Goal: Task Accomplishment & Management: Use online tool/utility

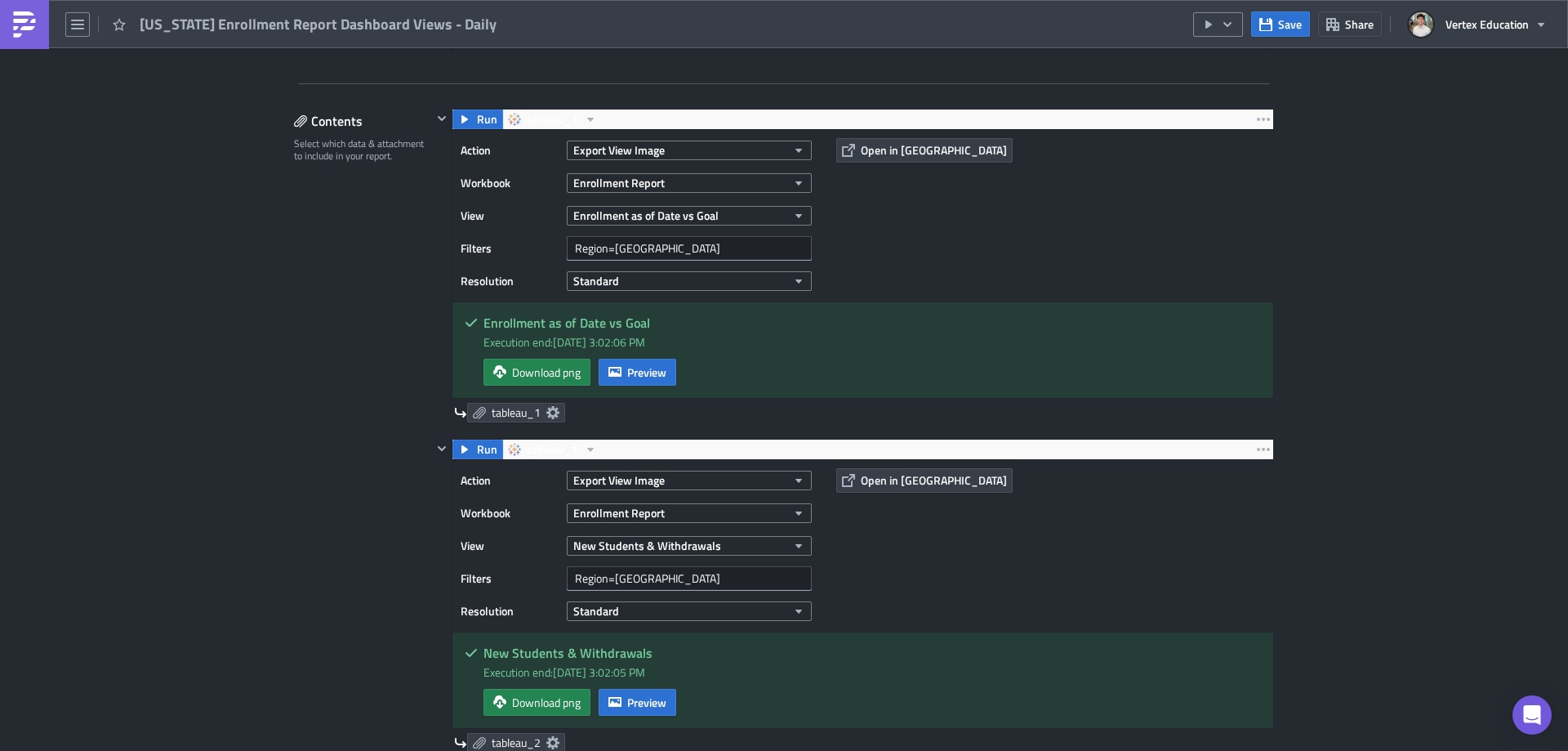
scroll to position [187, 786]
click at [17, 33] on img at bounding box center [25, 25] width 26 height 26
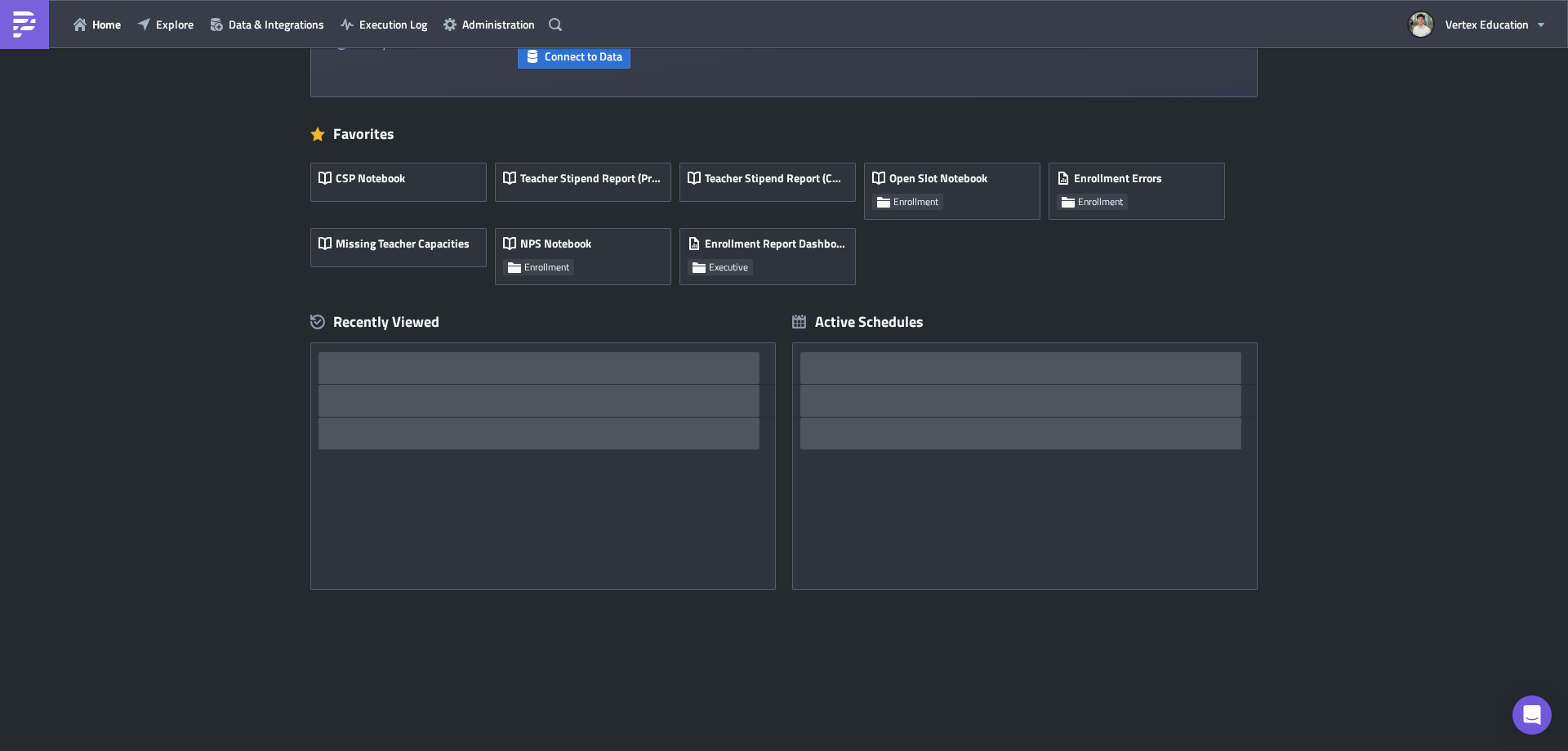
scroll to position [229, 0]
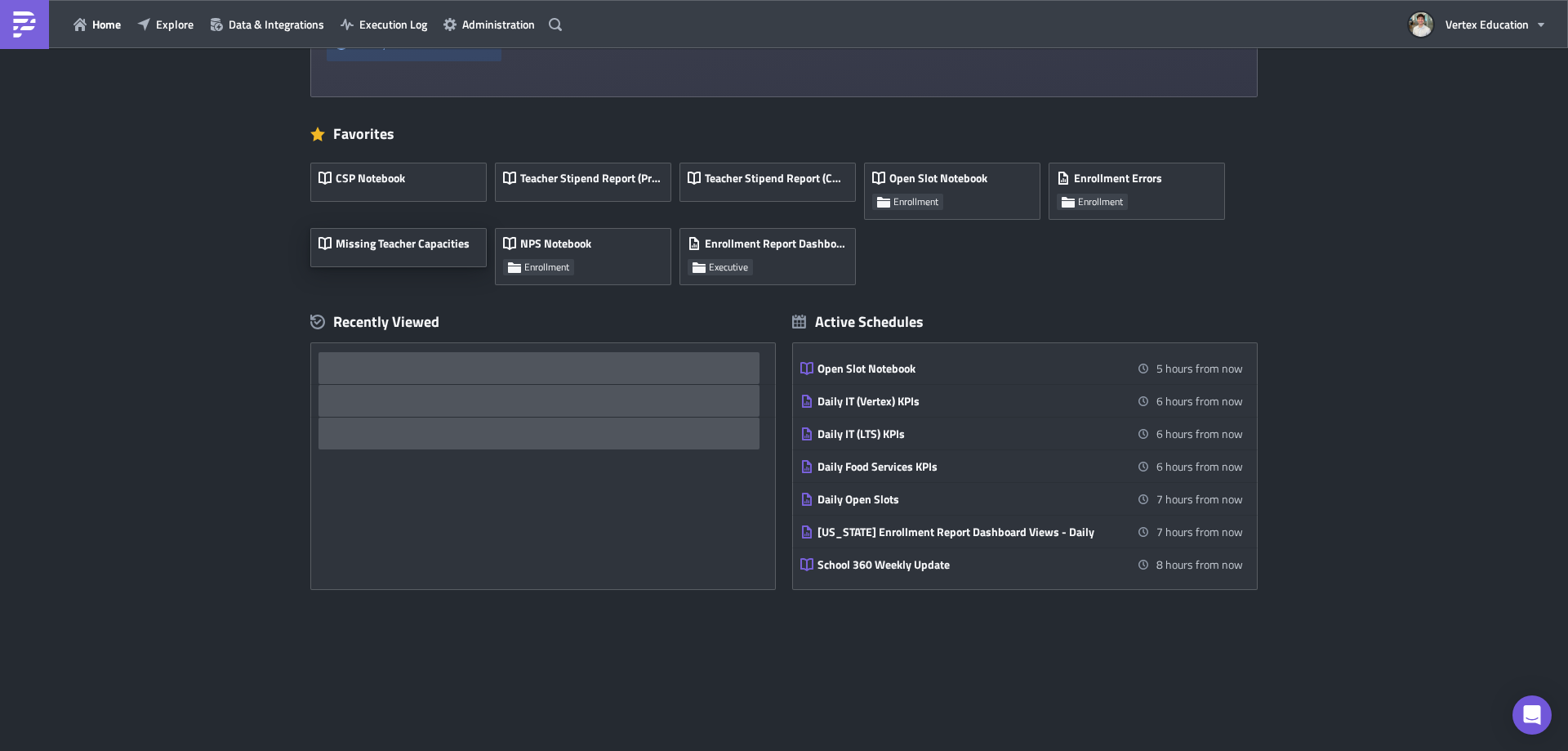
click at [409, 242] on span "Missing Teacher Capacities" at bounding box center [402, 243] width 134 height 15
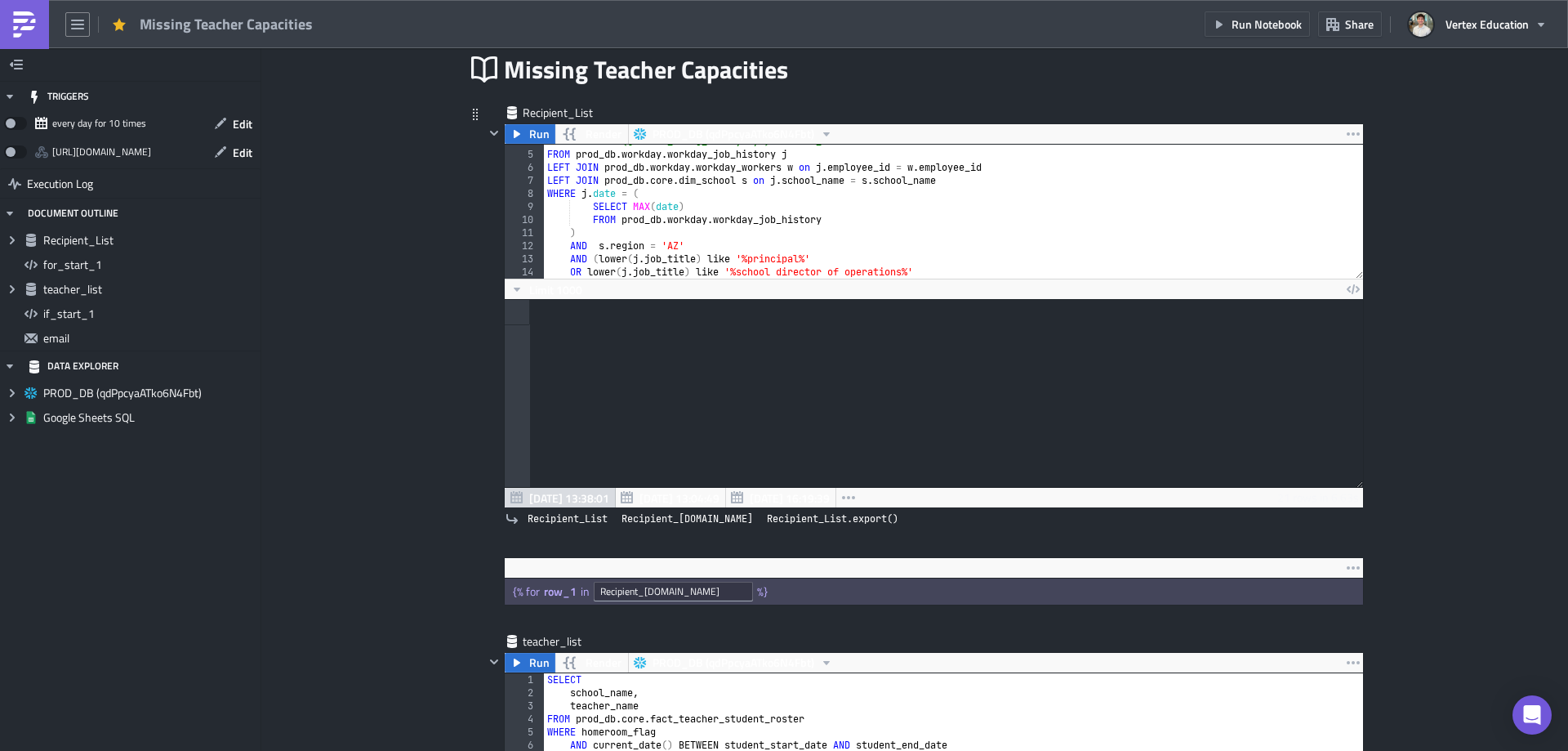
scroll to position [75, 0]
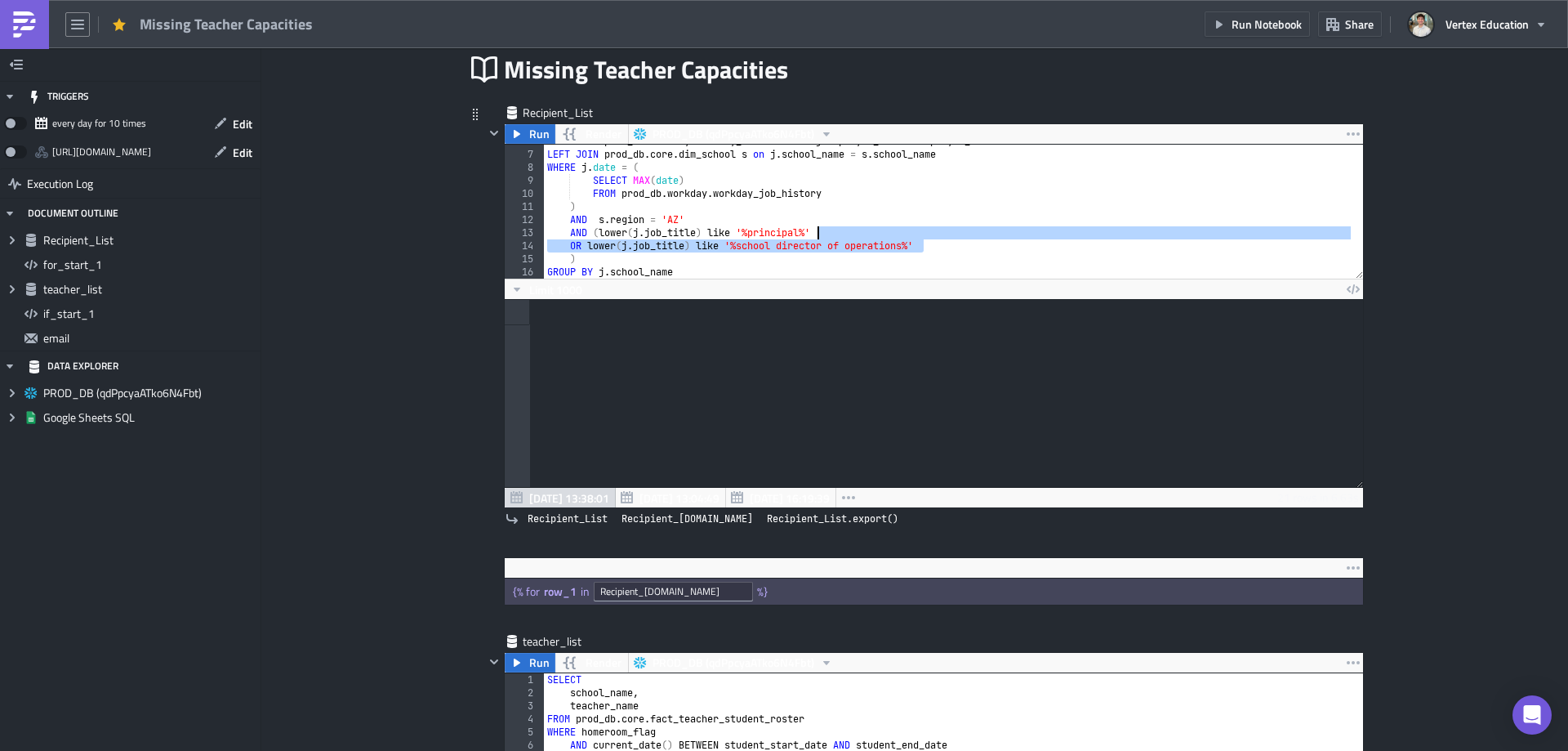
drag, startPoint x: 963, startPoint y: 241, endPoint x: 836, endPoint y: 233, distance: 127.3
click at [836, 233] on div "LEFT JOIN prod_db . workday . workday_workers w on j . employee_id = w . employ…" at bounding box center [947, 215] width 807 height 160
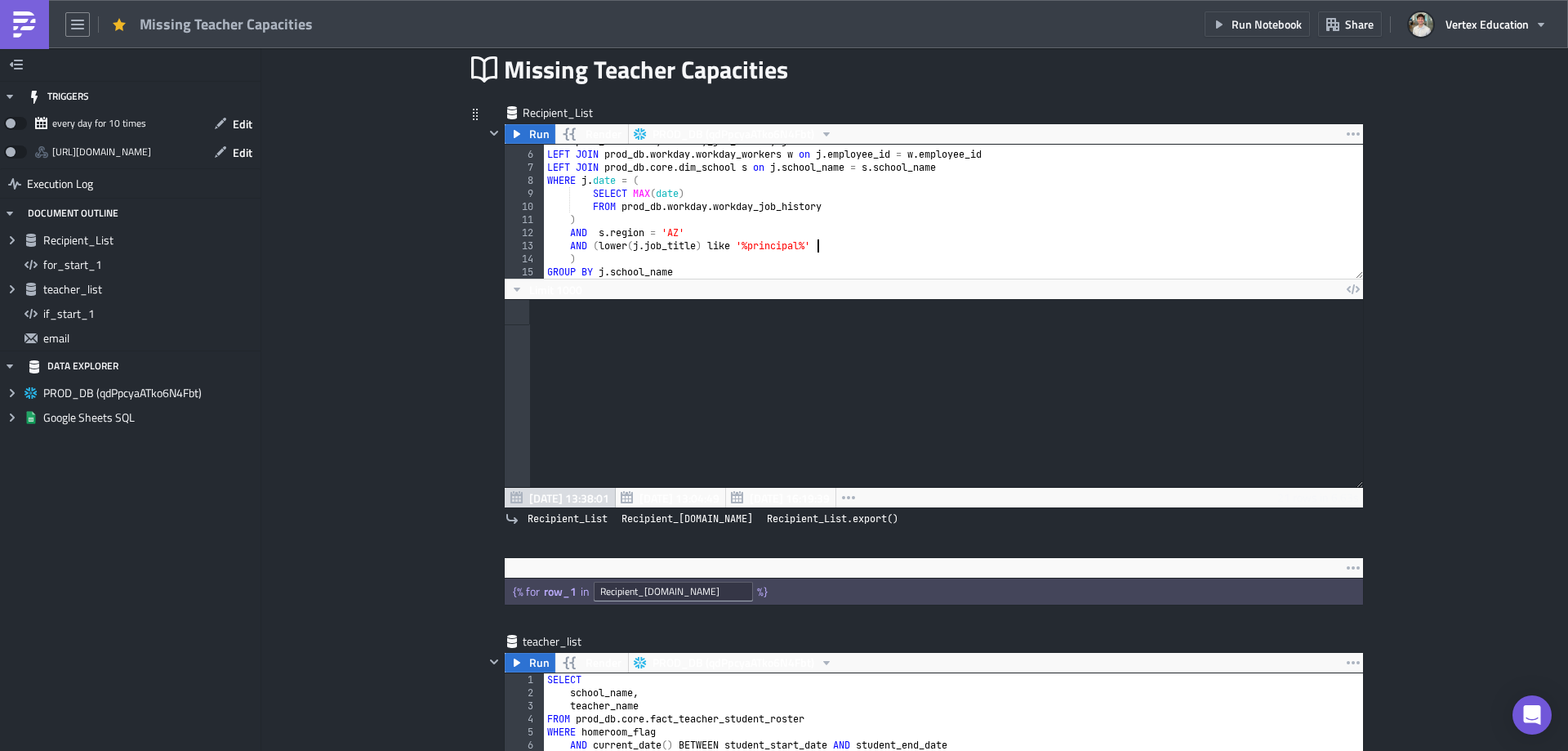
scroll to position [62, 0]
click at [691, 248] on div "FROM prod_db . workday . workday_job_history j LEFT JOIN prod_db . workday . wo…" at bounding box center [947, 215] width 807 height 160
click at [757, 252] on div "FROM prod_db . workday . workday_job_history j LEFT JOIN prod_db . workday . wo…" at bounding box center [947, 215] width 807 height 160
drag, startPoint x: 743, startPoint y: 247, endPoint x: 791, endPoint y: 247, distance: 48.0
click at [791, 247] on div "FROM prod_db . workday . workday_job_history j LEFT JOIN prod_db . workday . wo…" at bounding box center [947, 215] width 807 height 160
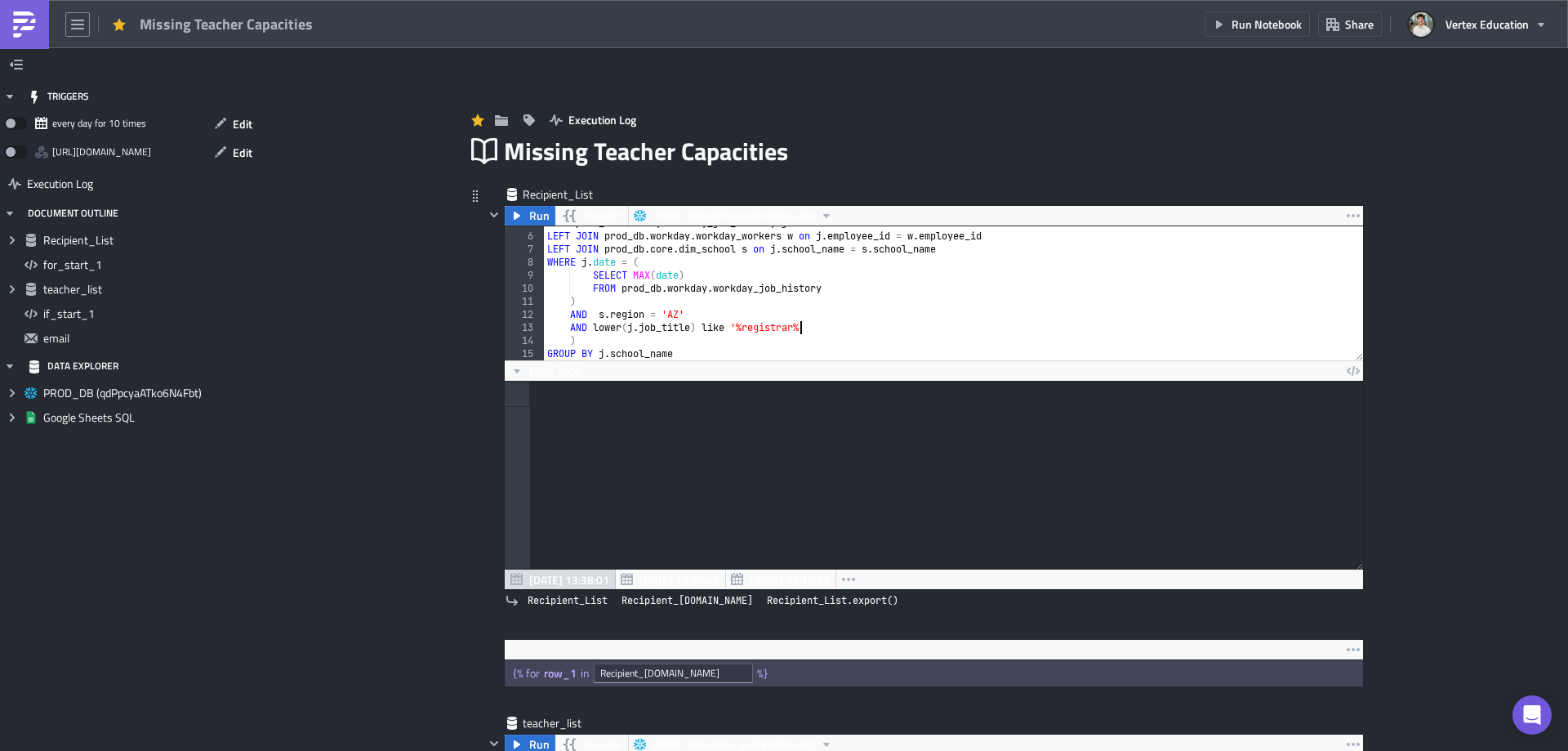
scroll to position [0, 0]
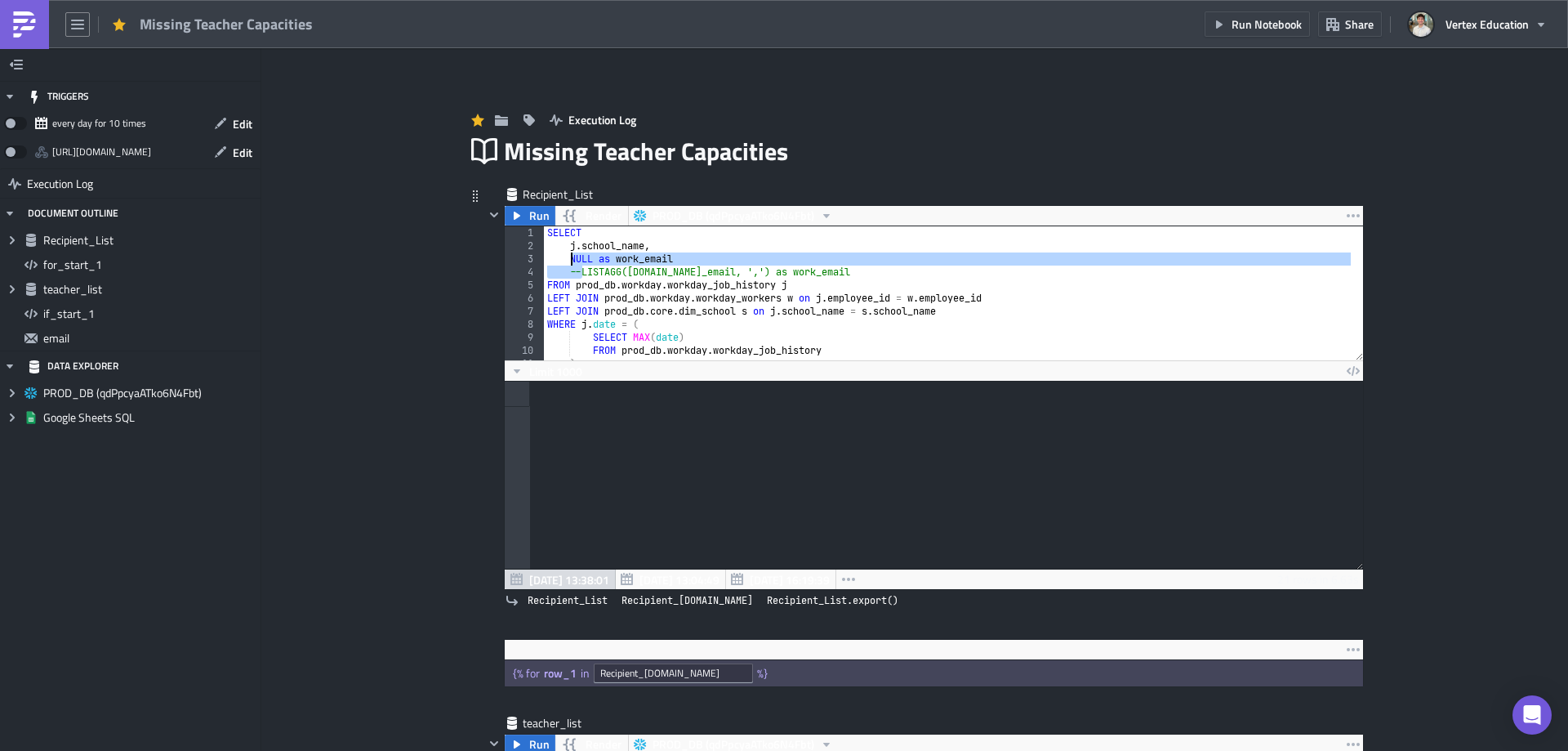
drag, startPoint x: 576, startPoint y: 270, endPoint x: 562, endPoint y: 262, distance: 16.1
click at [562, 262] on div "SELECT j . school_name , NULL as work_email --LISTAGG(w.work_email, ',') as wor…" at bounding box center [947, 306] width 807 height 160
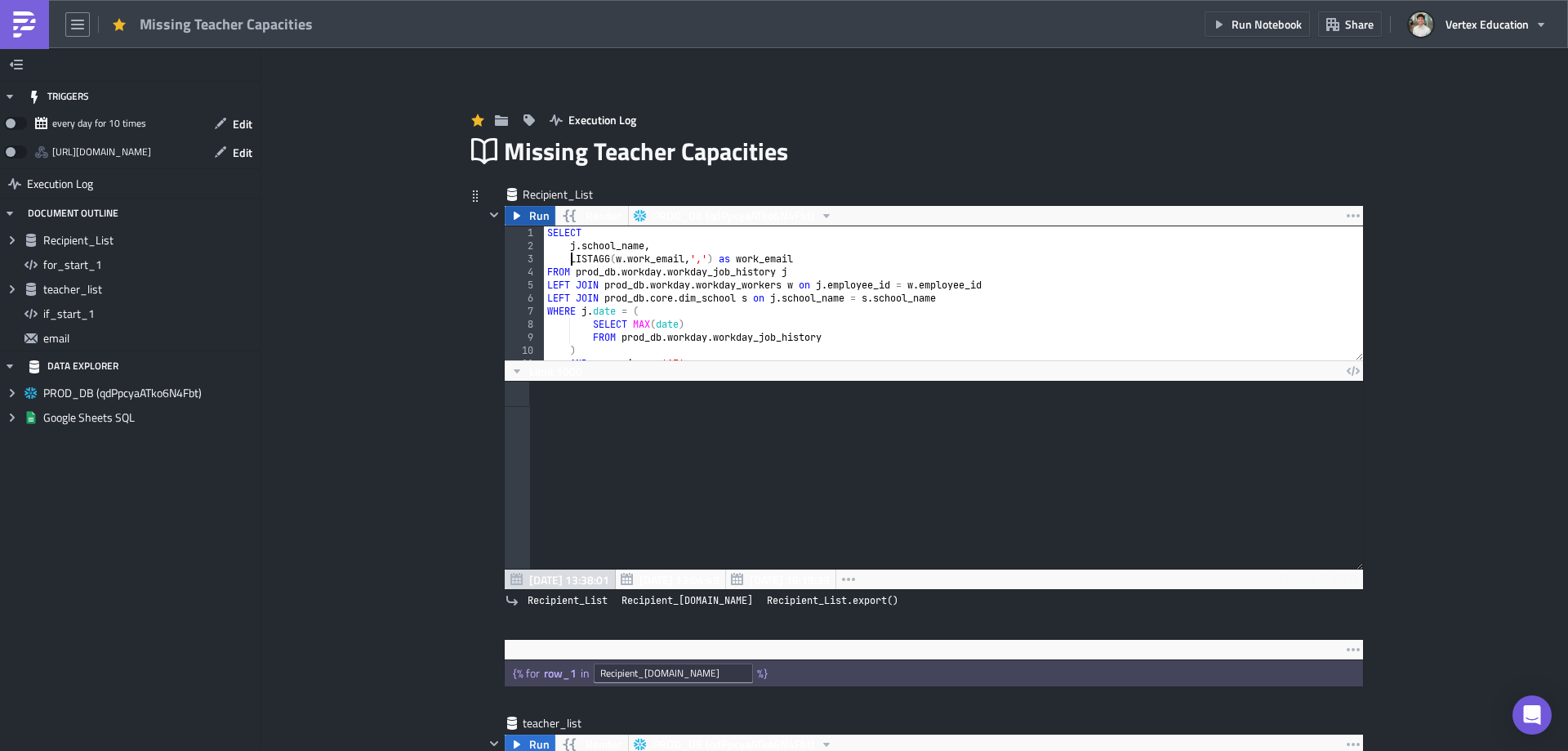
click at [530, 216] on span "Run" at bounding box center [539, 216] width 21 height 20
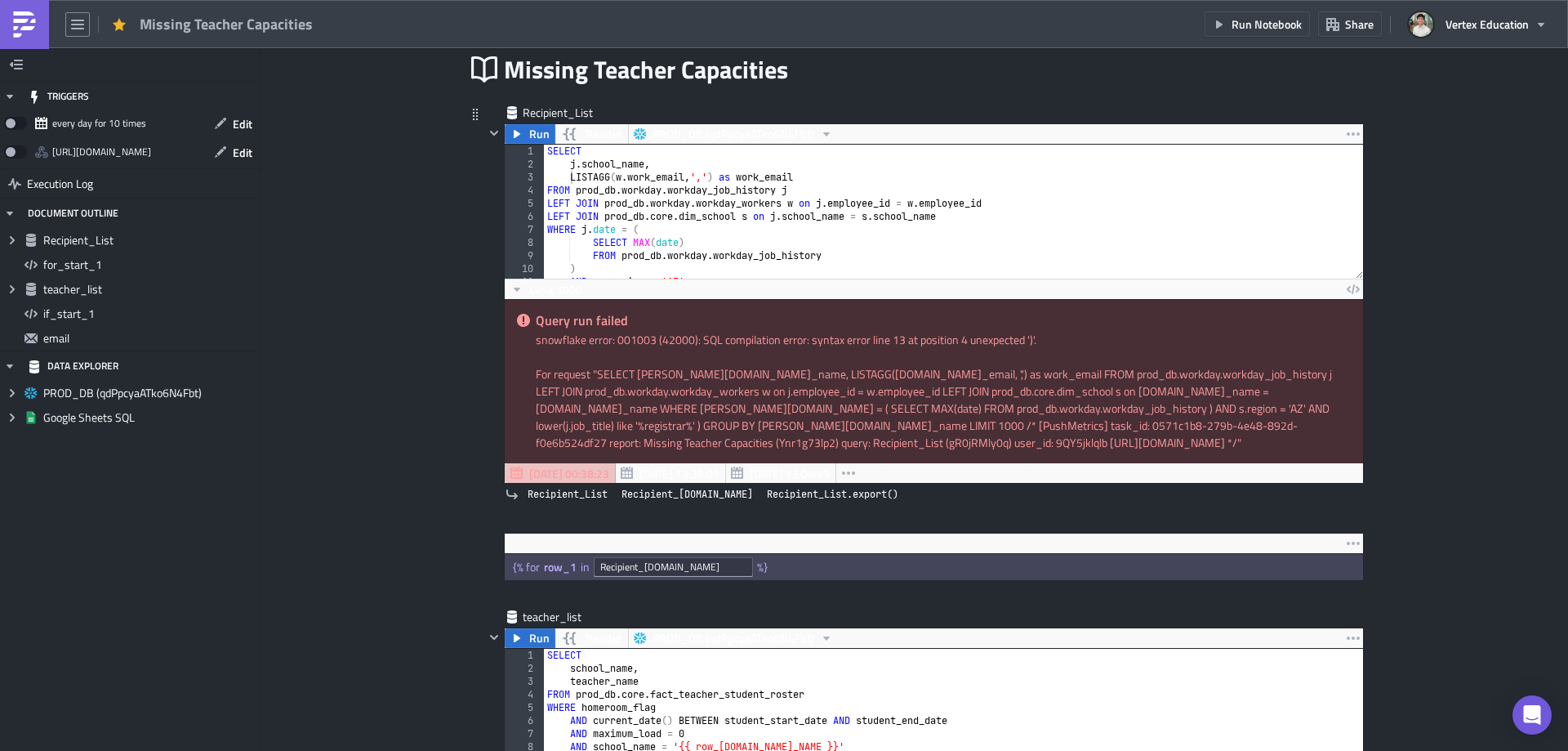
scroll to position [164, 0]
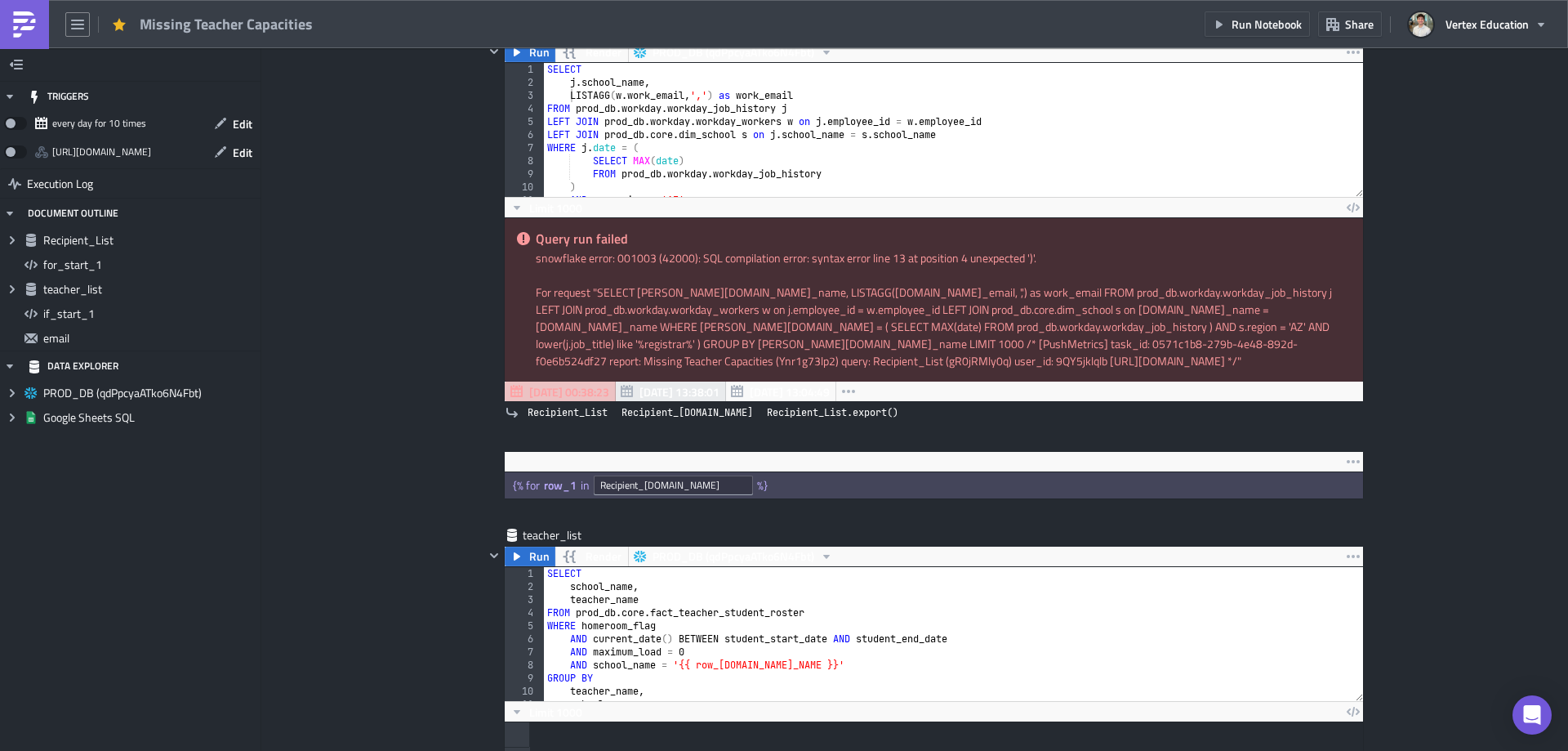
click at [640, 387] on span "Sep 18 13:38:01" at bounding box center [679, 392] width 80 height 17
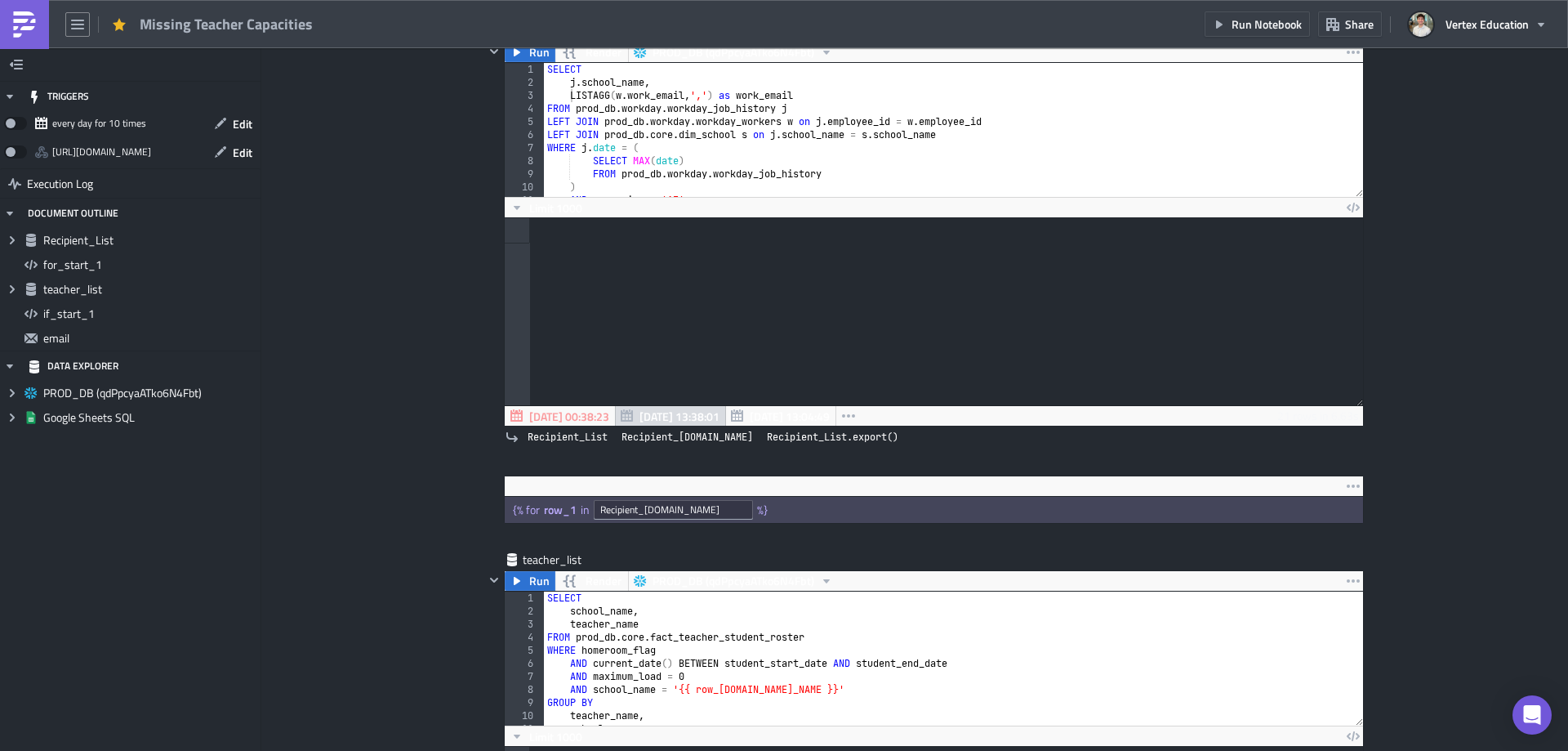
scroll to position [187, 858]
click at [581, 415] on span "Sep 26 00:38:23" at bounding box center [569, 416] width 80 height 17
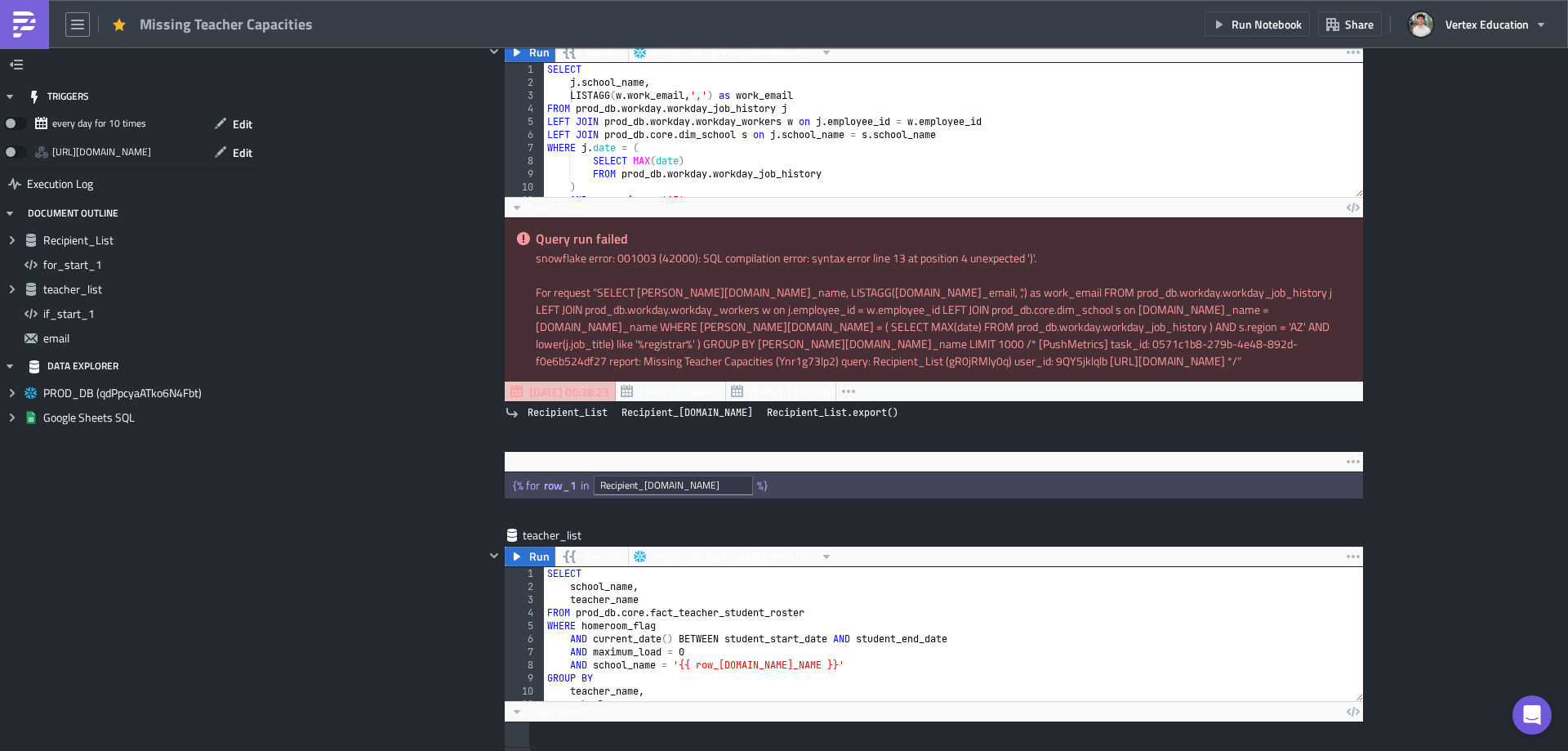
scroll to position [0, 0]
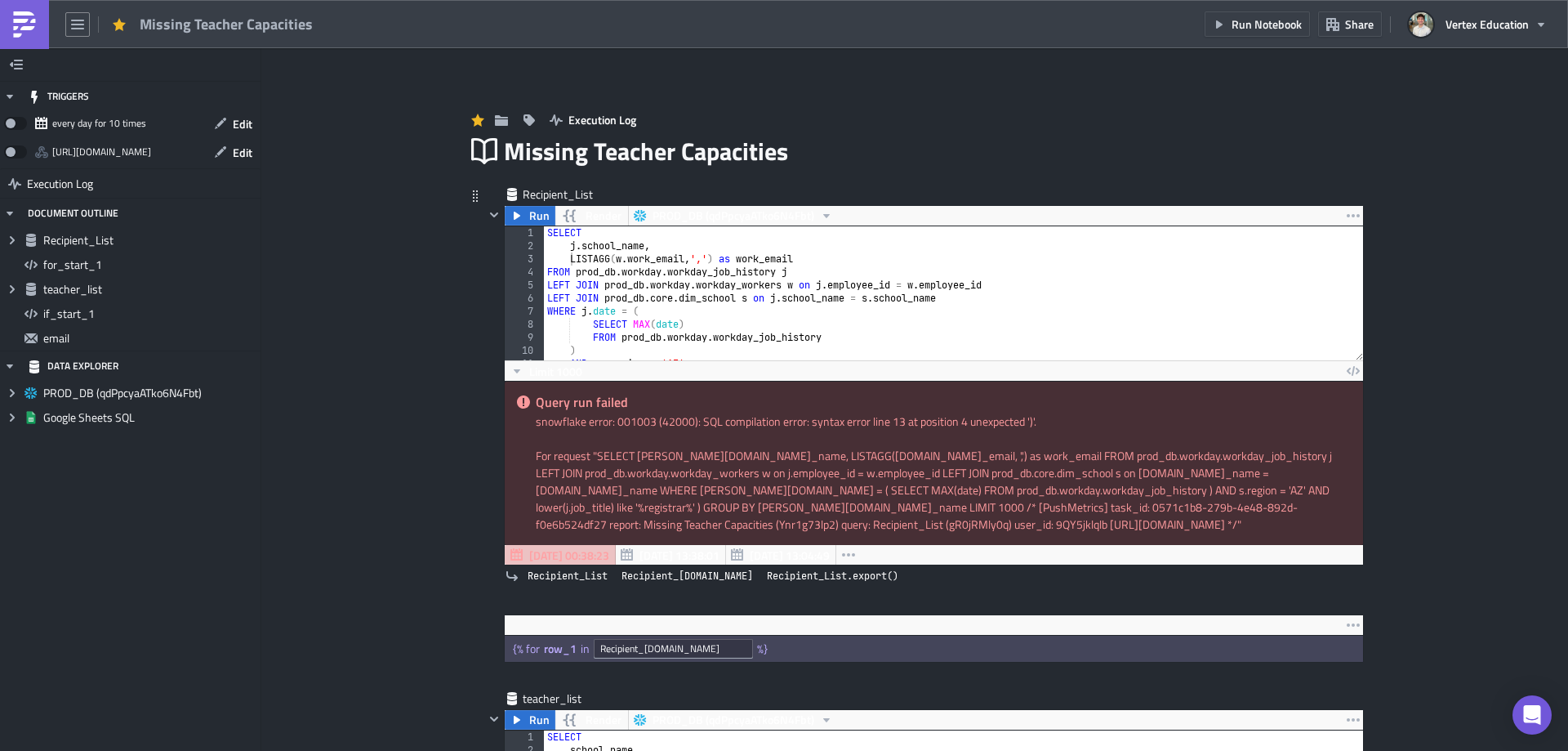
click at [706, 251] on div "SELECT j . school_name , LISTAGG ( w . work_email , ',' ) as work_email FROM pr…" at bounding box center [947, 306] width 807 height 160
click at [721, 256] on div "SELECT j . school_name , LISTAGG ( w . work_email , ',' ) as work_email FROM pr…" at bounding box center [947, 306] width 807 height 160
click at [738, 248] on div "SELECT j . school_name , LISTAGG ( w . work_email , ',' ) as work_email FROM pr…" at bounding box center [947, 306] width 807 height 160
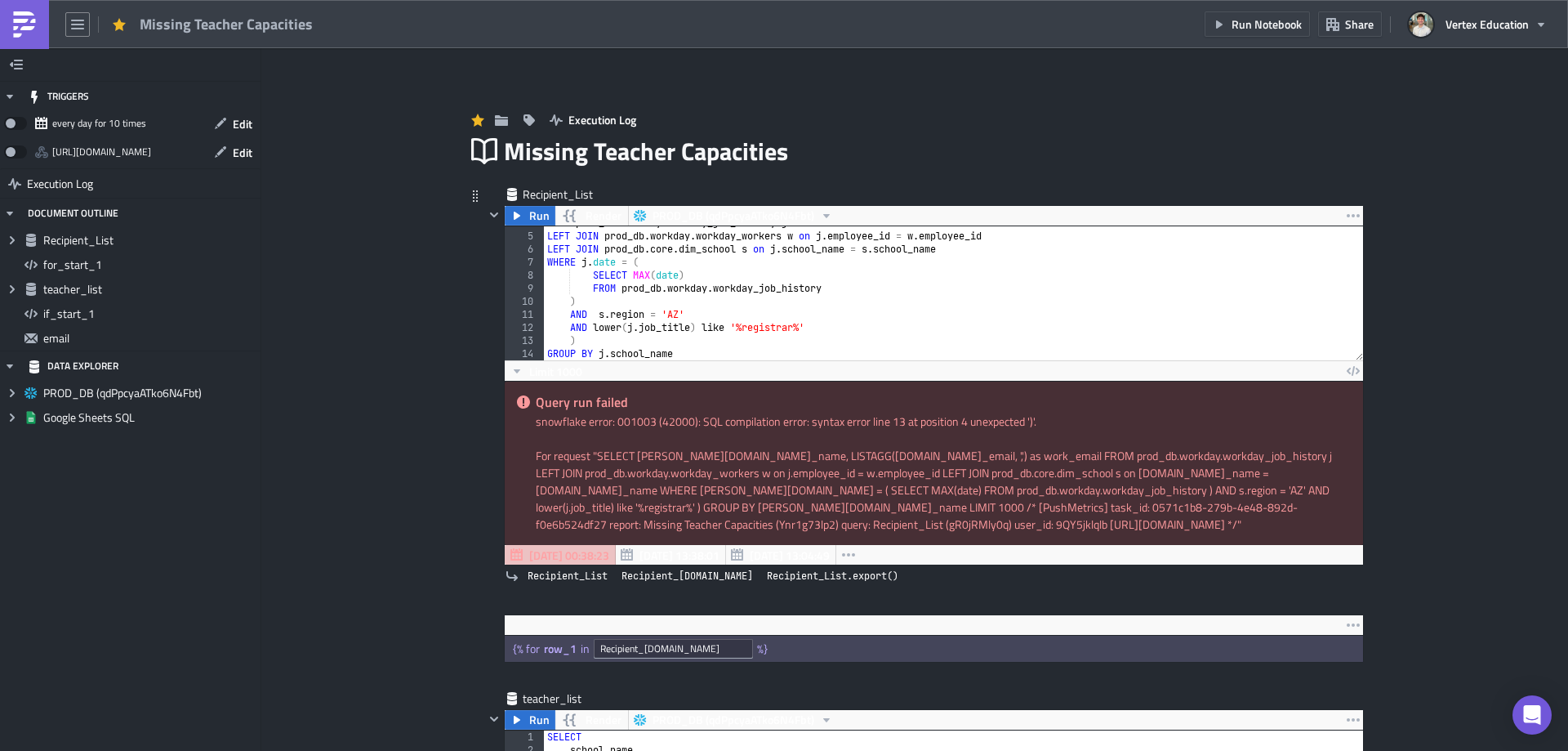
scroll to position [49, 0]
click at [636, 304] on div "FROM prod_db . workday . workday_job_history j LEFT JOIN prod_db . workday . wo…" at bounding box center [947, 296] width 807 height 160
click at [728, 325] on div "FROM prod_db . workday . workday_job_history j LEFT JOIN prod_db . workday . wo…" at bounding box center [947, 296] width 807 height 160
click at [719, 327] on div "FROM prod_db . workday . workday_job_history j LEFT JOIN prod_db . workday . wo…" at bounding box center [947, 296] width 807 height 160
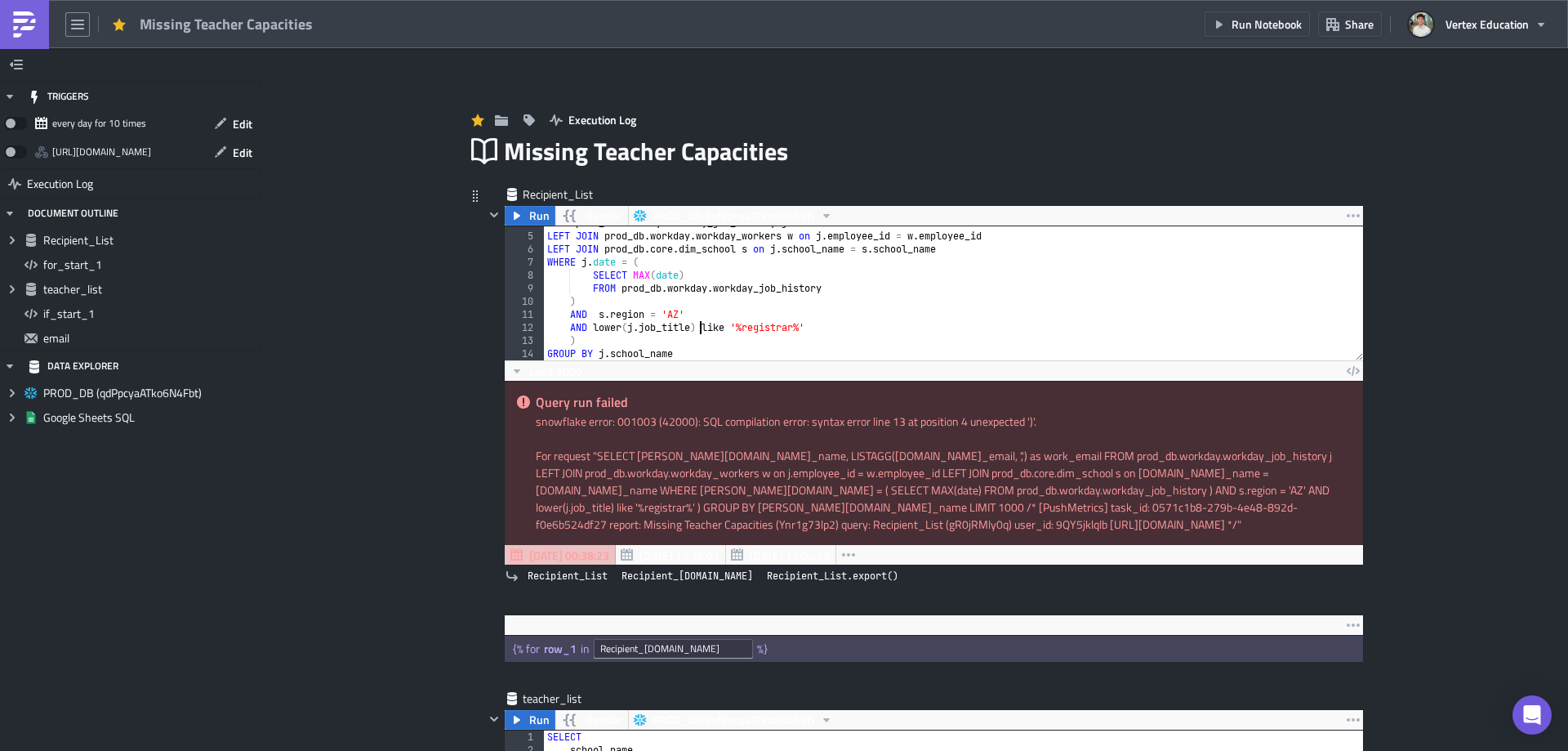
click at [695, 327] on div "FROM prod_db . workday . workday_job_history j LEFT JOIN prod_db . workday . wo…" at bounding box center [947, 296] width 807 height 160
click at [696, 326] on div "FROM prod_db . workday . workday_job_history j LEFT JOIN prod_db . workday . wo…" at bounding box center [947, 296] width 807 height 160
click at [700, 326] on div "FROM prod_db . workday . workday_job_history j LEFT JOIN prod_db . workday . wo…" at bounding box center [947, 296] width 807 height 160
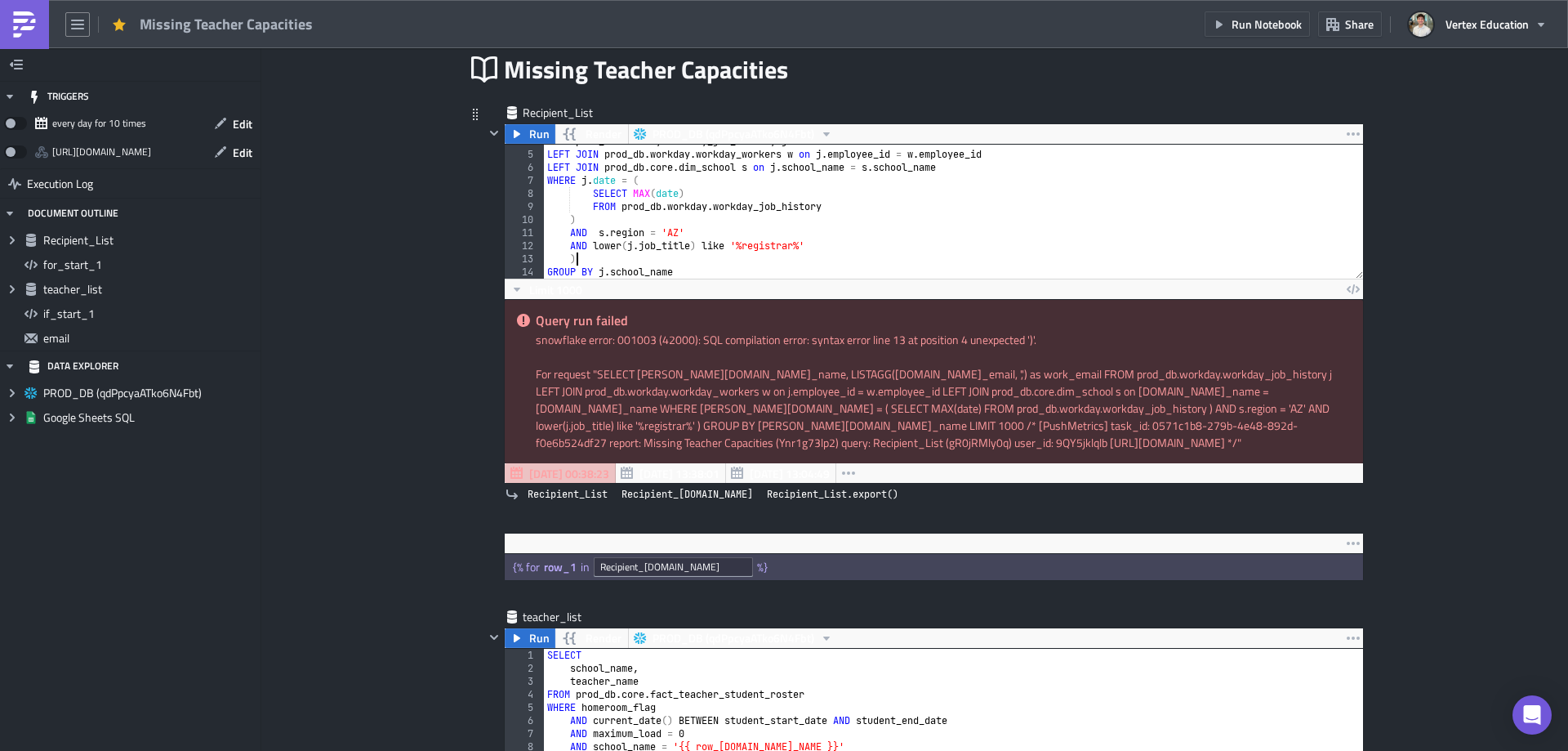
click at [619, 258] on div "FROM prod_db . workday . workday_job_history j LEFT JOIN prod_db . workday . wo…" at bounding box center [947, 215] width 807 height 160
type textarea ")"
type textarea "AND lower(j.job_title) like '%registrar%'"
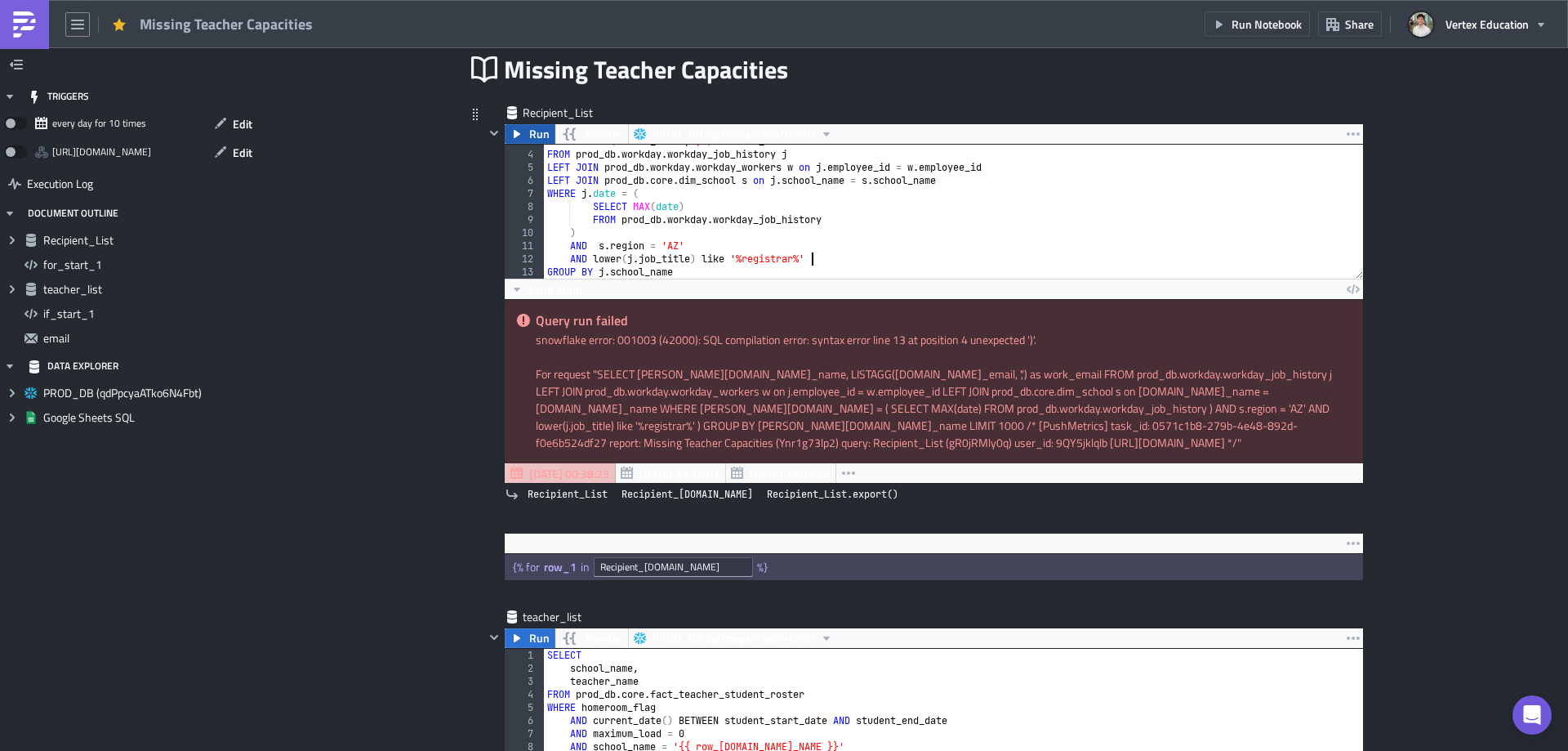
click at [532, 131] on span "Run" at bounding box center [539, 134] width 21 height 20
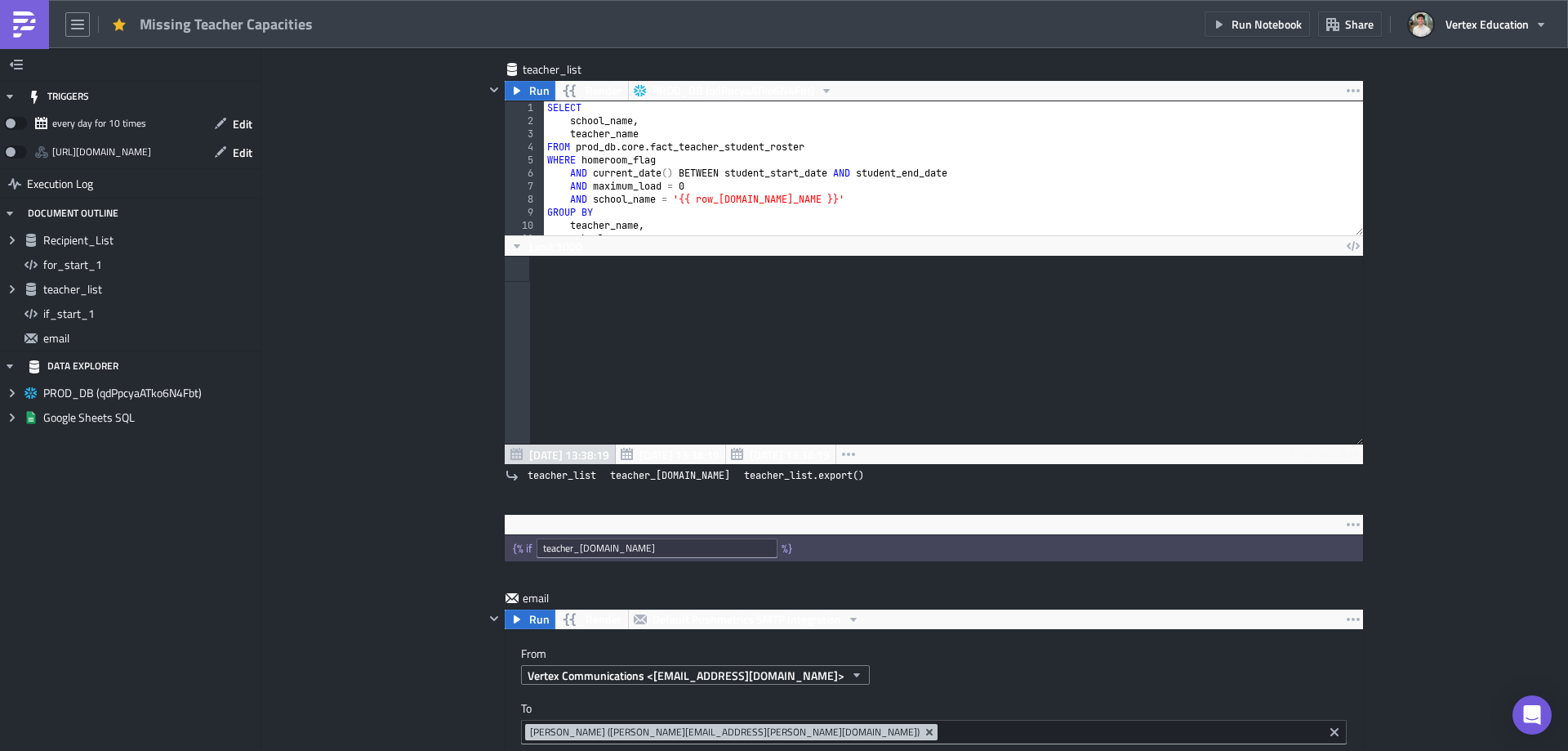
scroll to position [735, 0]
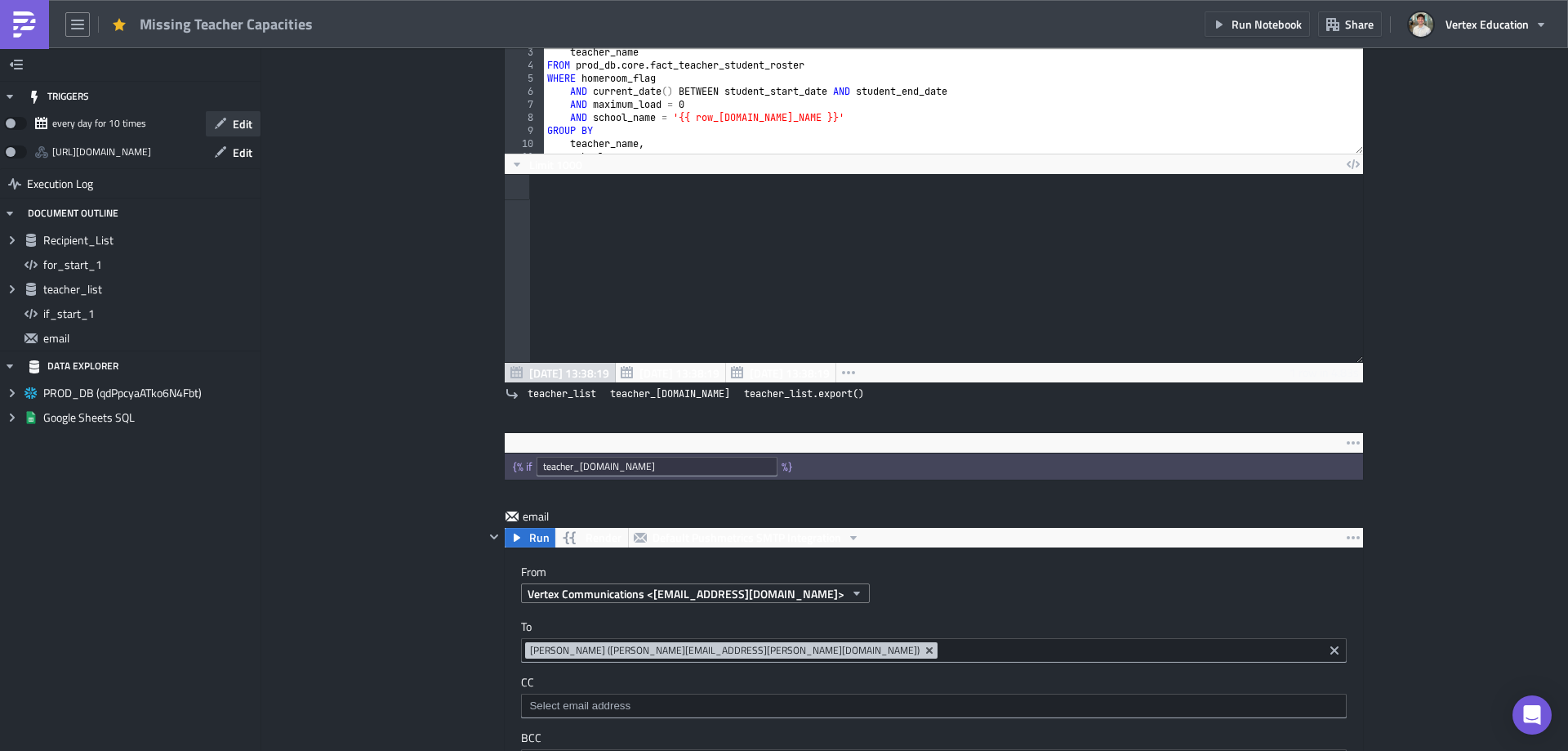
click at [208, 122] on button "Edit" at bounding box center [233, 123] width 55 height 25
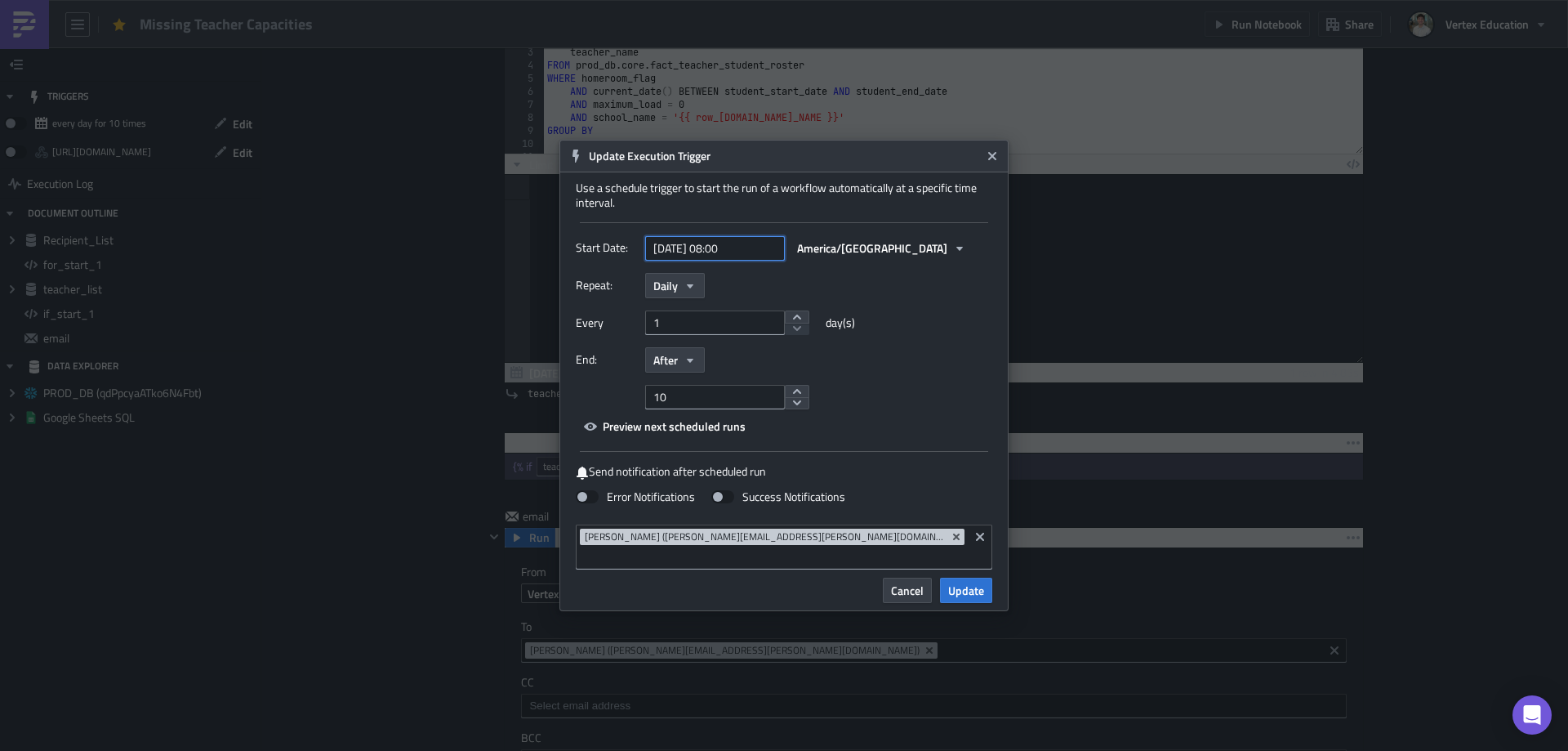
select select "3"
select select "2025"
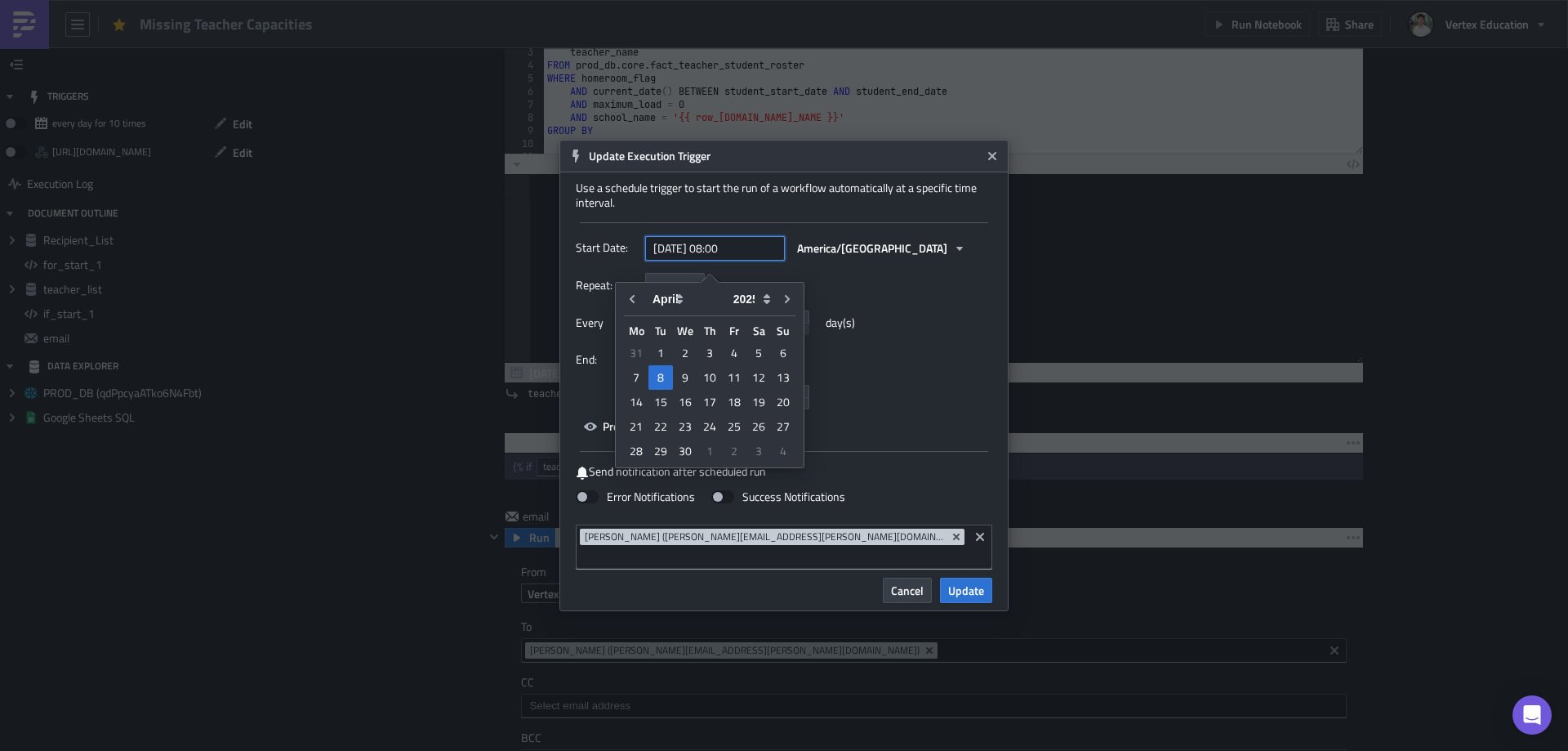
click at [711, 261] on input "2025-04-08 08:00" at bounding box center [715, 248] width 140 height 25
click at [784, 299] on icon "Go to next month" at bounding box center [788, 299] width 13 height 13
type input "2025-05-08 08:00"
select select "4"
click at [784, 299] on icon "Go to next month" at bounding box center [788, 299] width 13 height 13
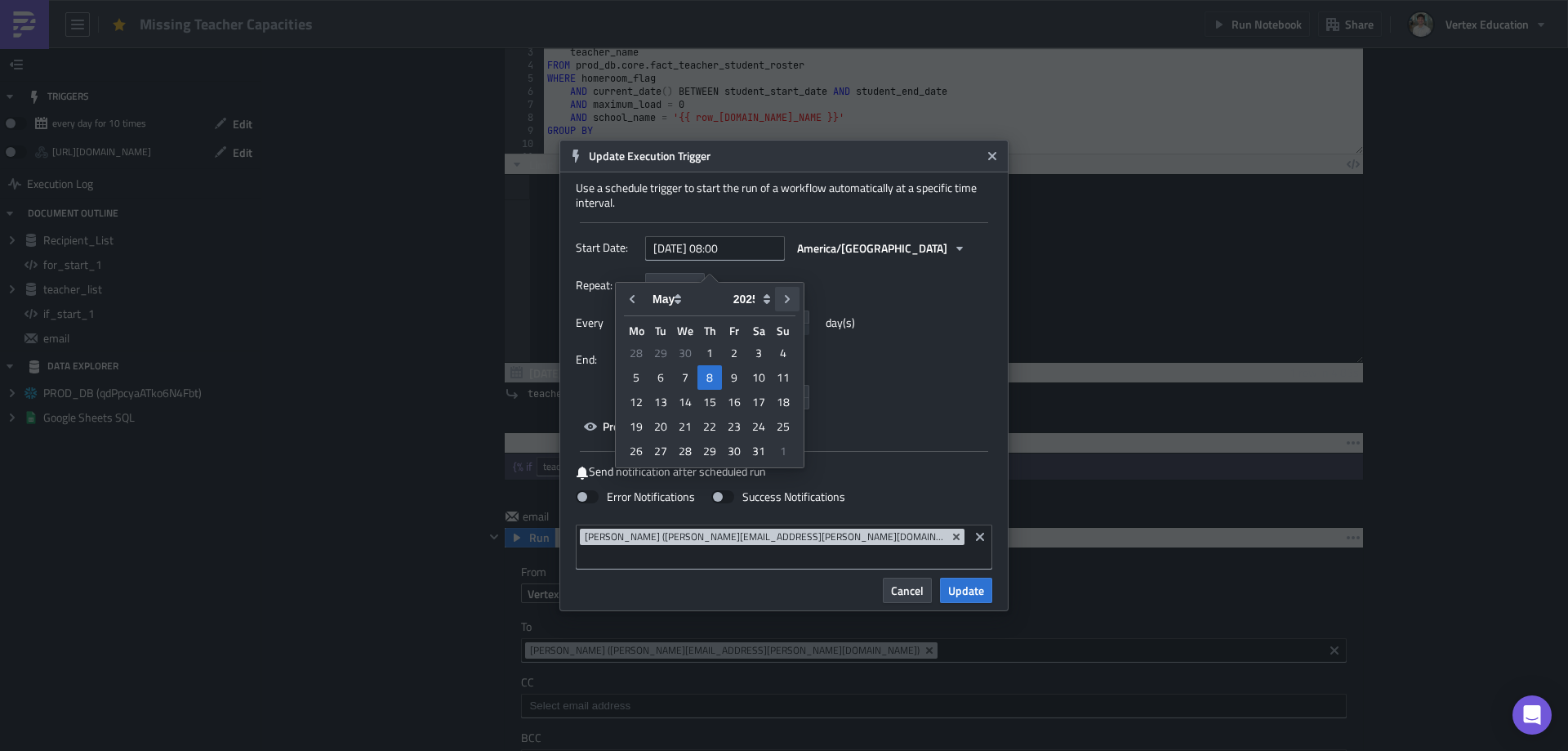
type input "2025-06-08 08:00"
select select "5"
click at [784, 299] on icon "Go to next month" at bounding box center [788, 299] width 13 height 13
type input "2025-07-08 08:00"
select select "6"
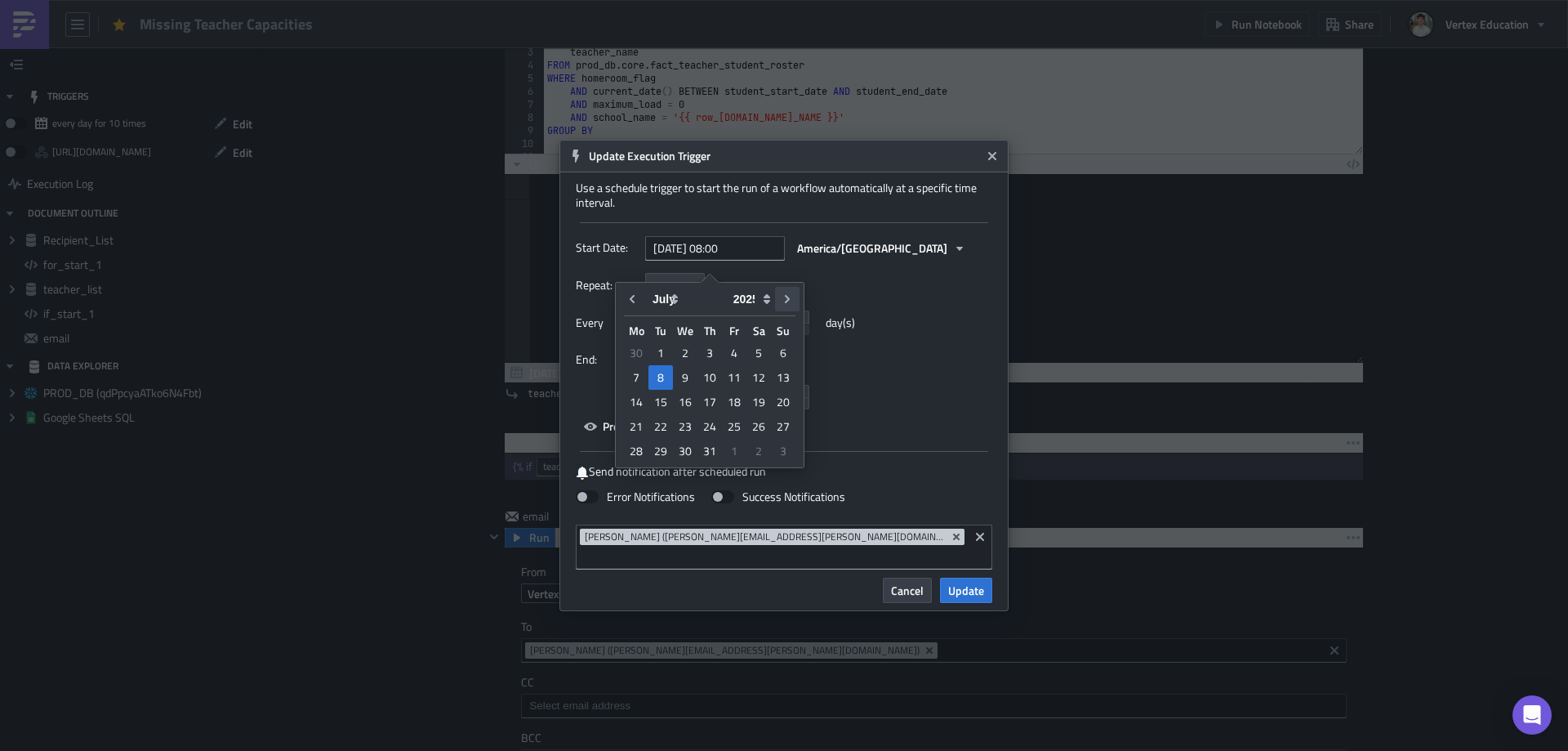
click at [784, 299] on icon "Go to next month" at bounding box center [788, 299] width 13 height 13
type input "2025-08-08 08:00"
select select "7"
click at [784, 299] on icon "Go to next month" at bounding box center [788, 299] width 13 height 13
type input "2025-09-08 08:00"
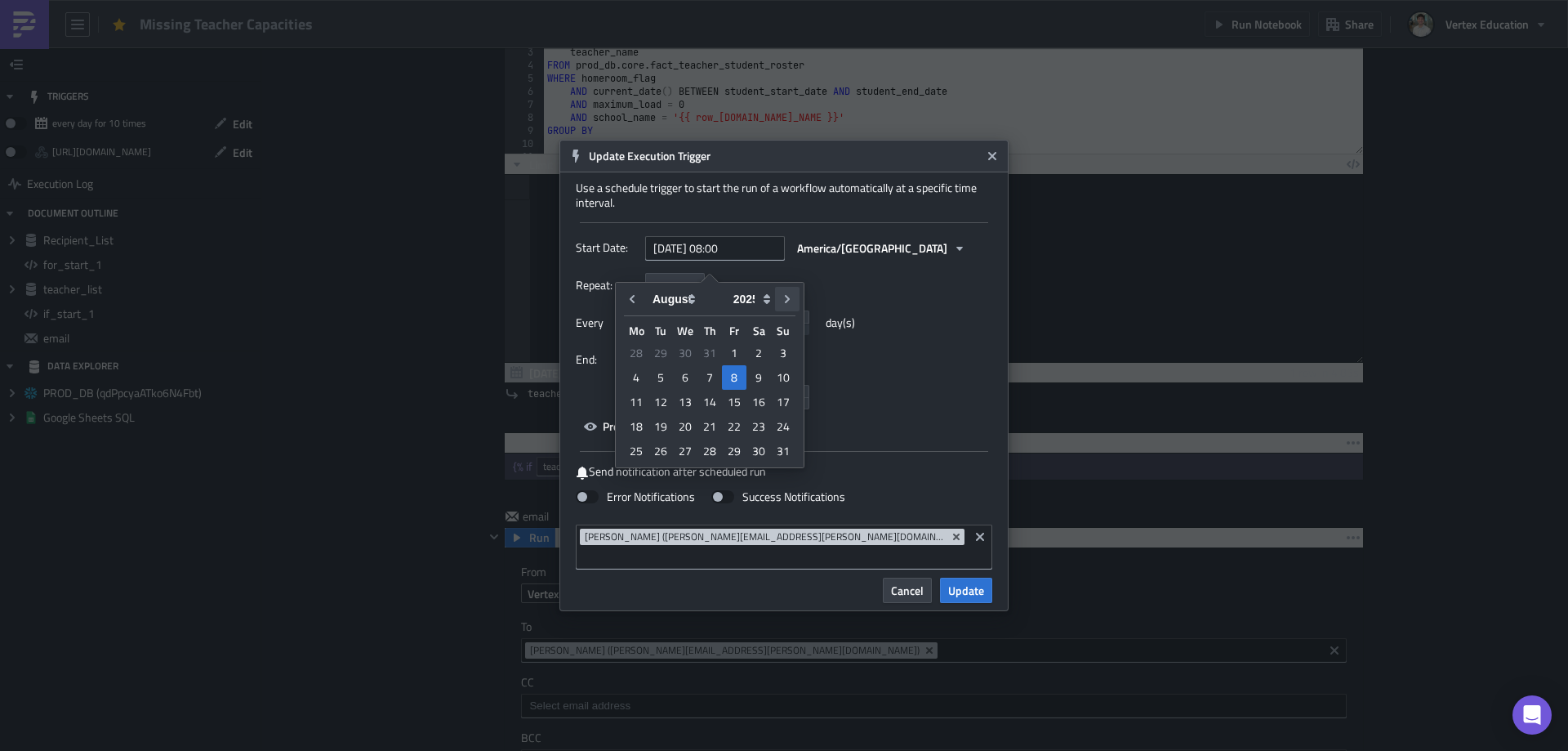
select select "8"
click at [639, 447] on div "29" at bounding box center [636, 451] width 25 height 23
type input "2025-09-29 08:00"
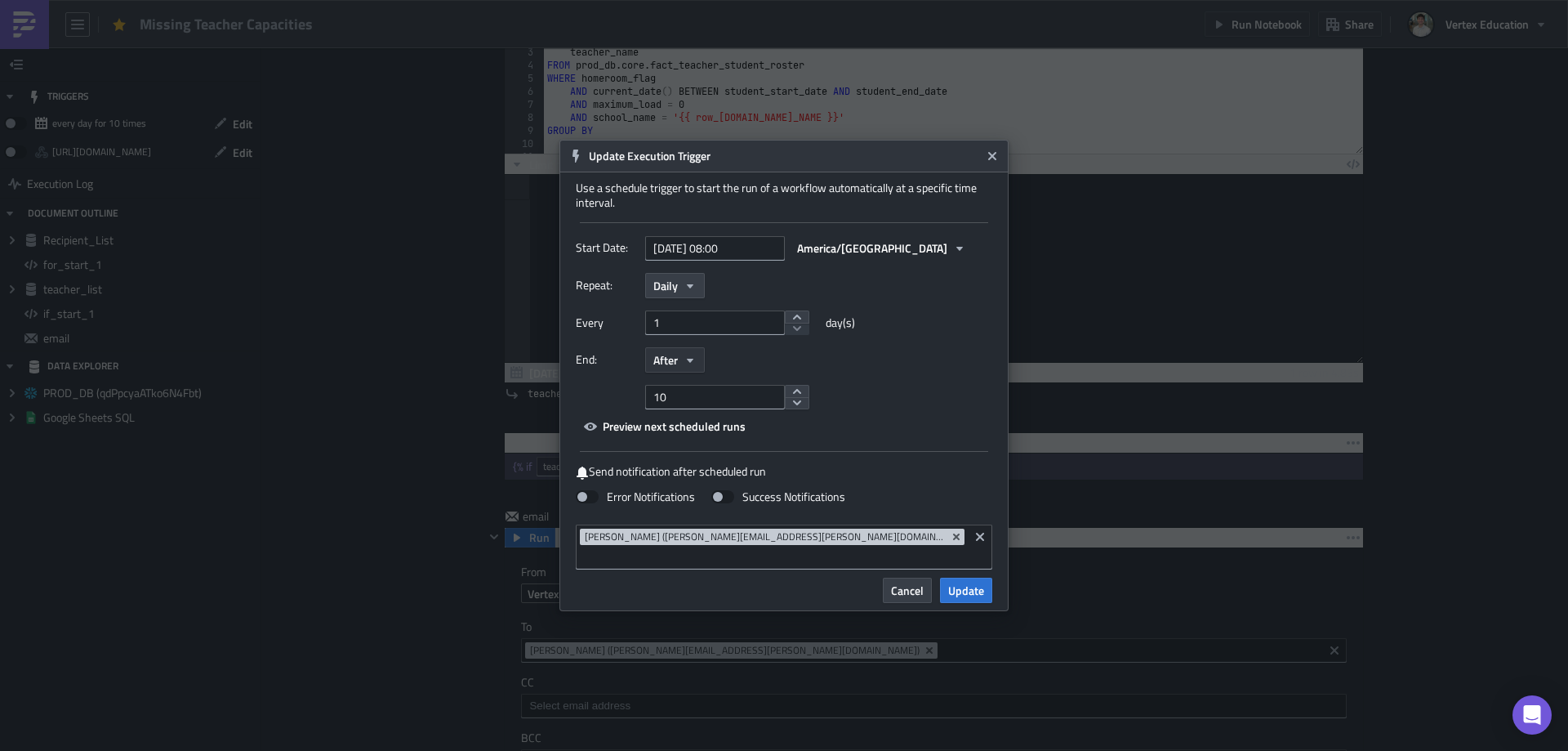
click at [691, 373] on button "After" at bounding box center [675, 359] width 60 height 25
click at [689, 397] on div "Never" at bounding box center [723, 389] width 136 height 16
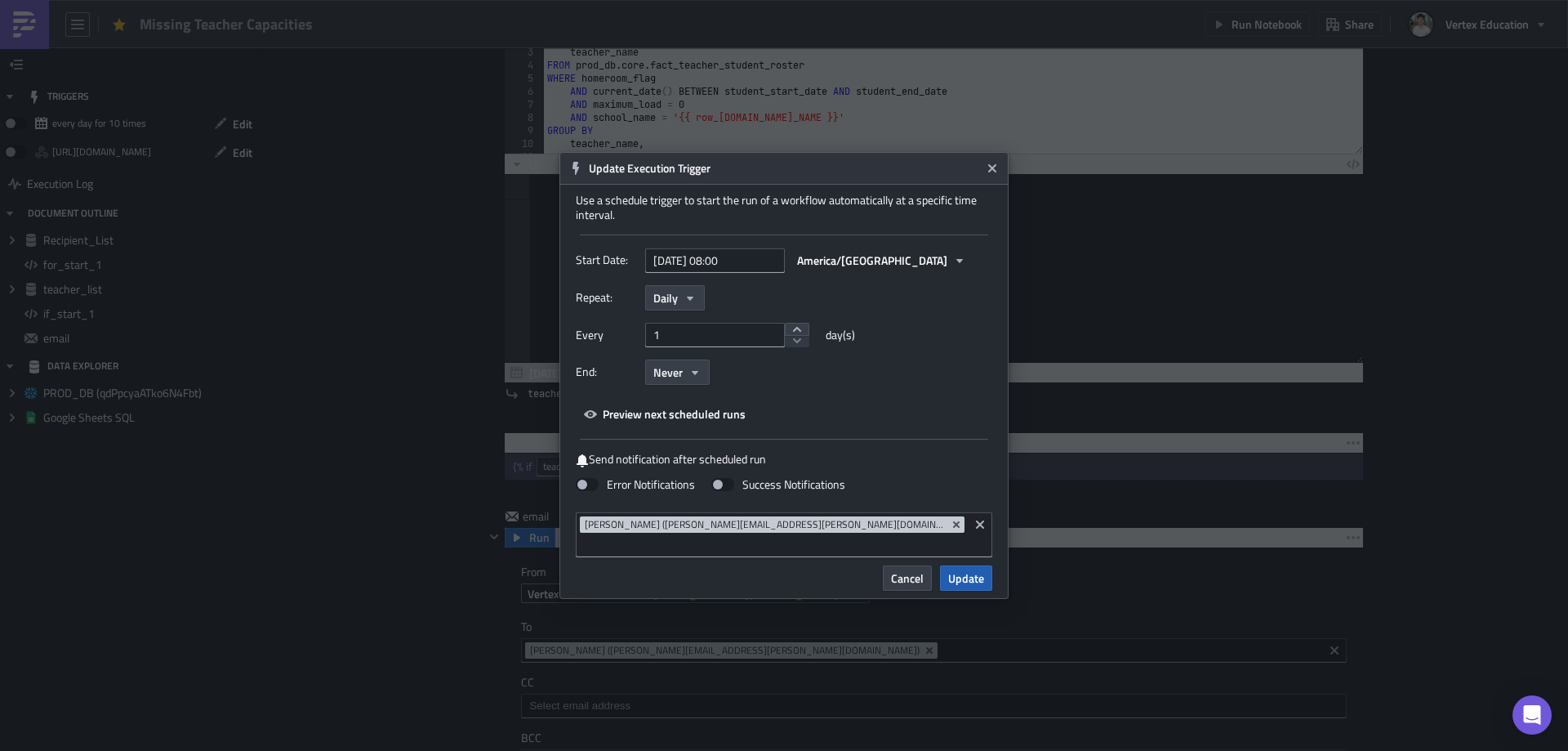
click at [965, 570] on span "Update" at bounding box center [966, 577] width 36 height 17
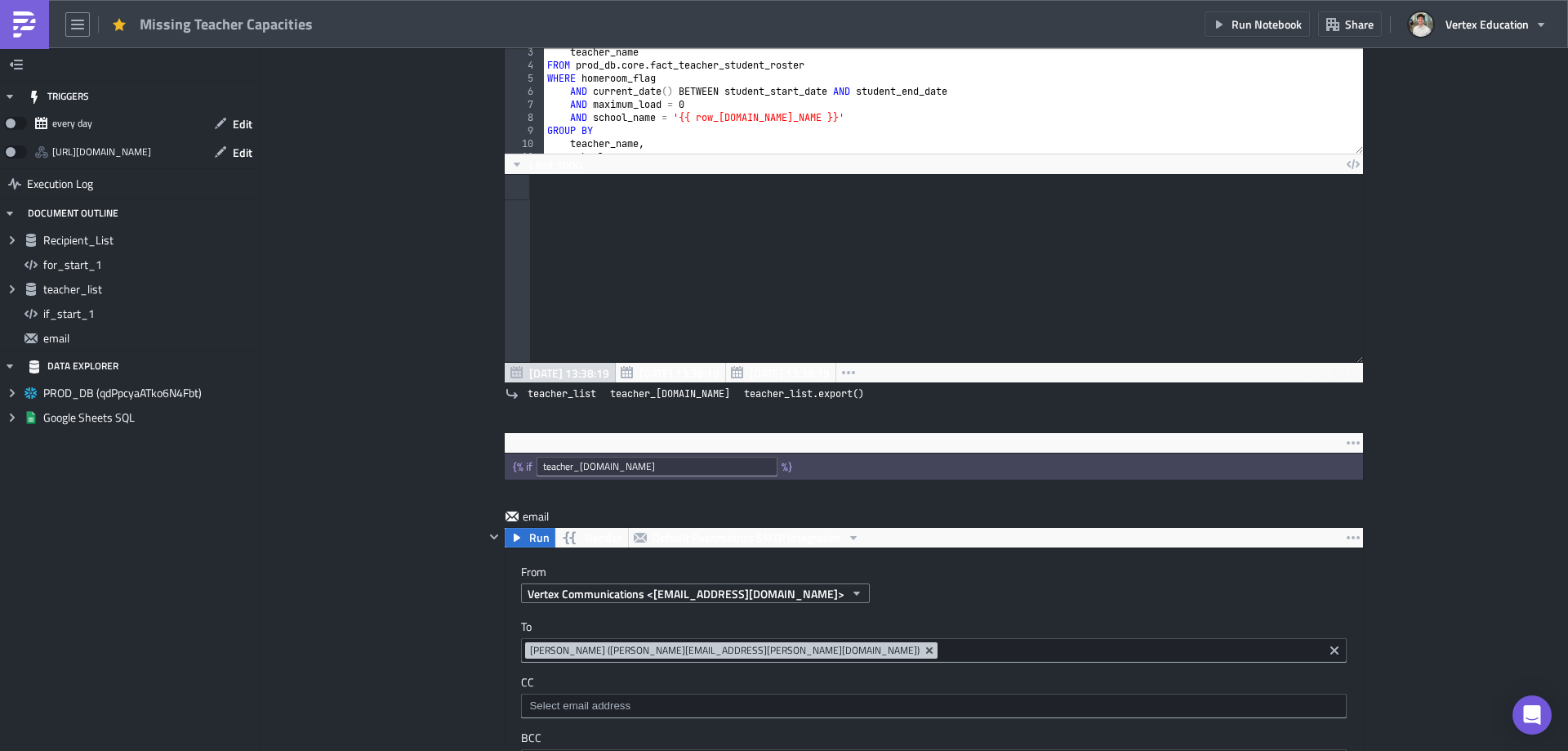
scroll to position [980, 0]
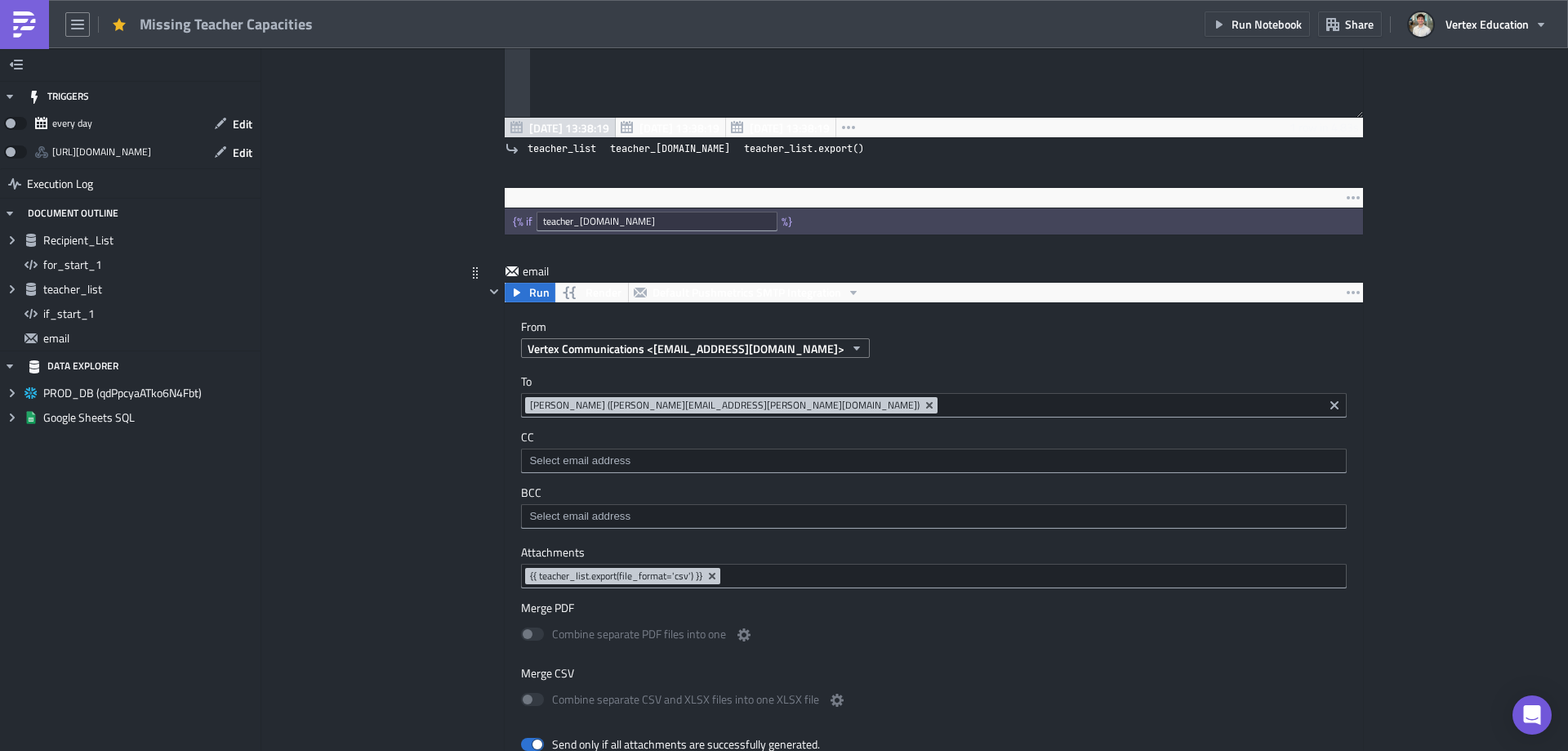
click at [941, 410] on input at bounding box center [1130, 406] width 377 height 16
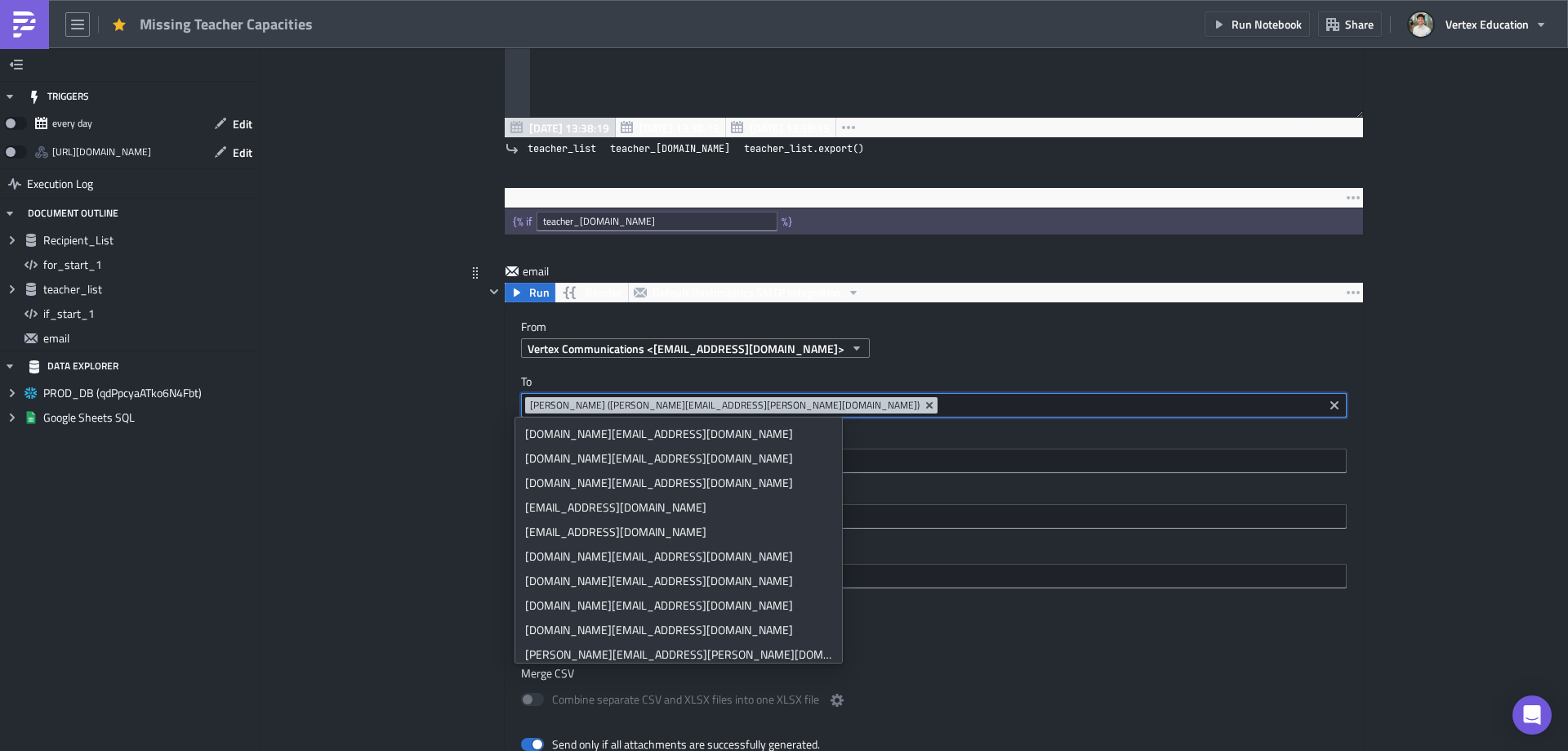
paste input "{{ row_[DOMAIN_NAME]_EMAIL }}"
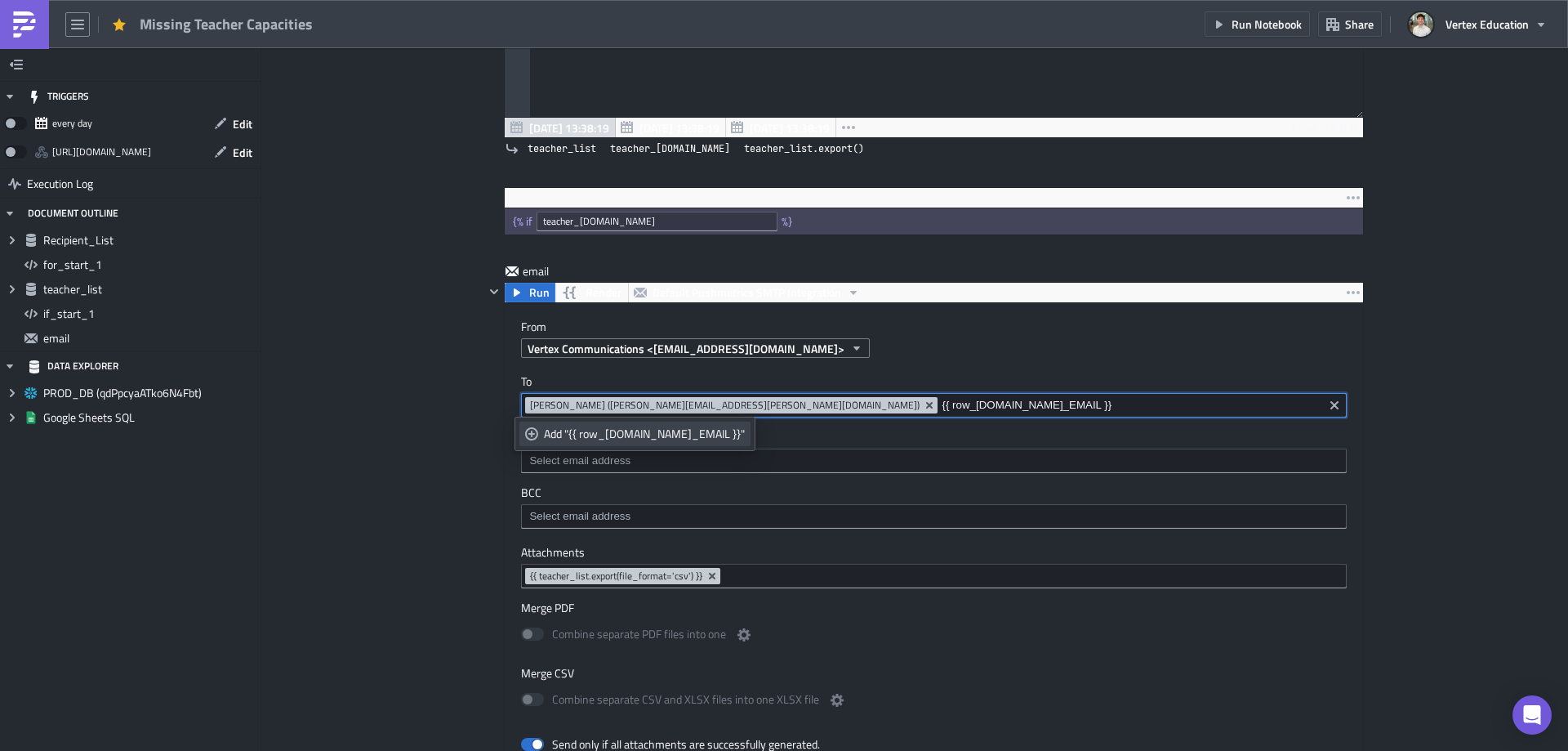
type input "{{ row_[DOMAIN_NAME]_EMAIL }}"
click at [628, 429] on div "Add "{{ row_1.WORK_EMAIL }}"" at bounding box center [644, 433] width 201 height 16
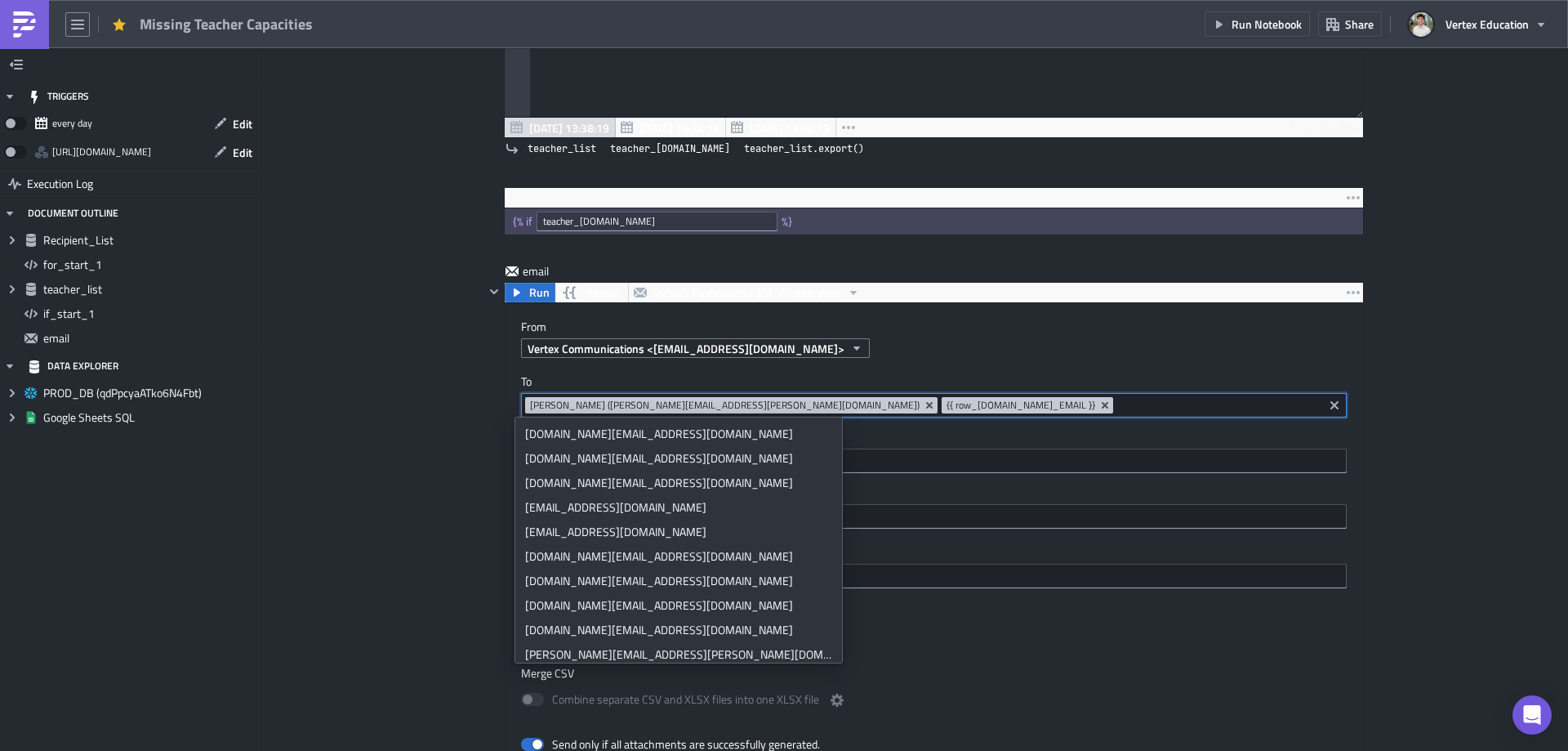
click at [1411, 401] on div "Add Image Execution Log Missing Teacher Capacities Recipient_List Run Render PR…" at bounding box center [914, 280] width 1307 height 2423
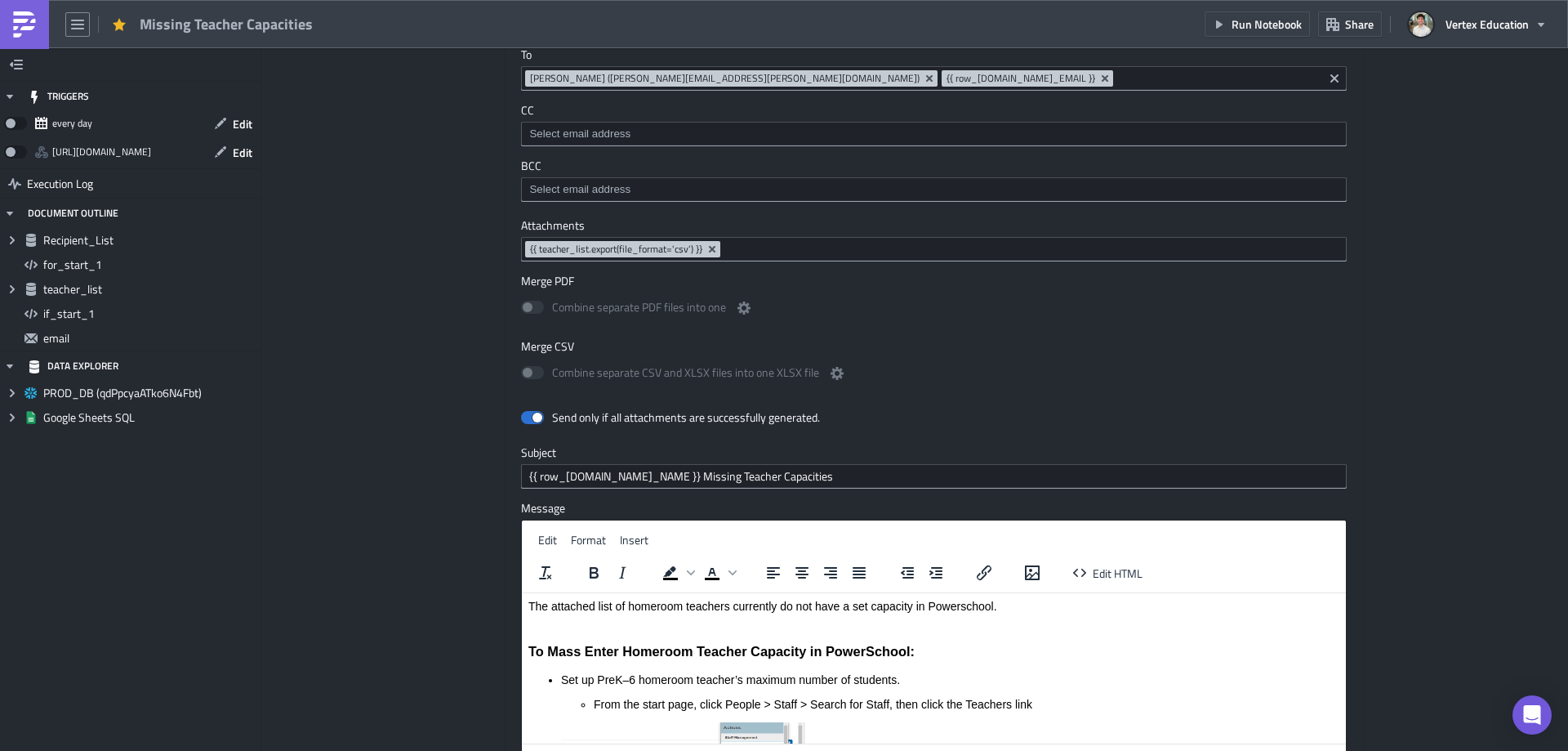
scroll to position [1552, 0]
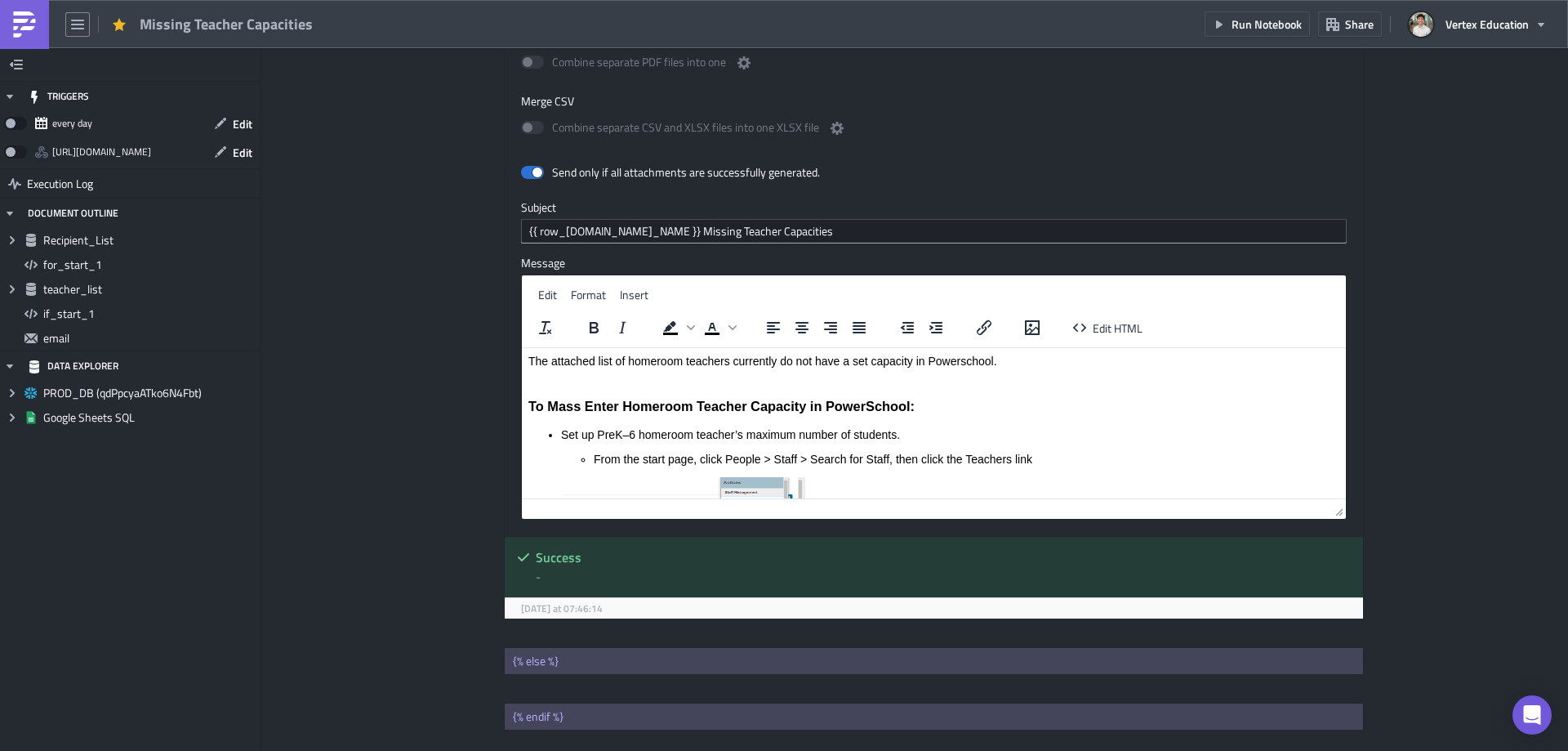
click at [26, 39] on link at bounding box center [25, 25] width 49 height 49
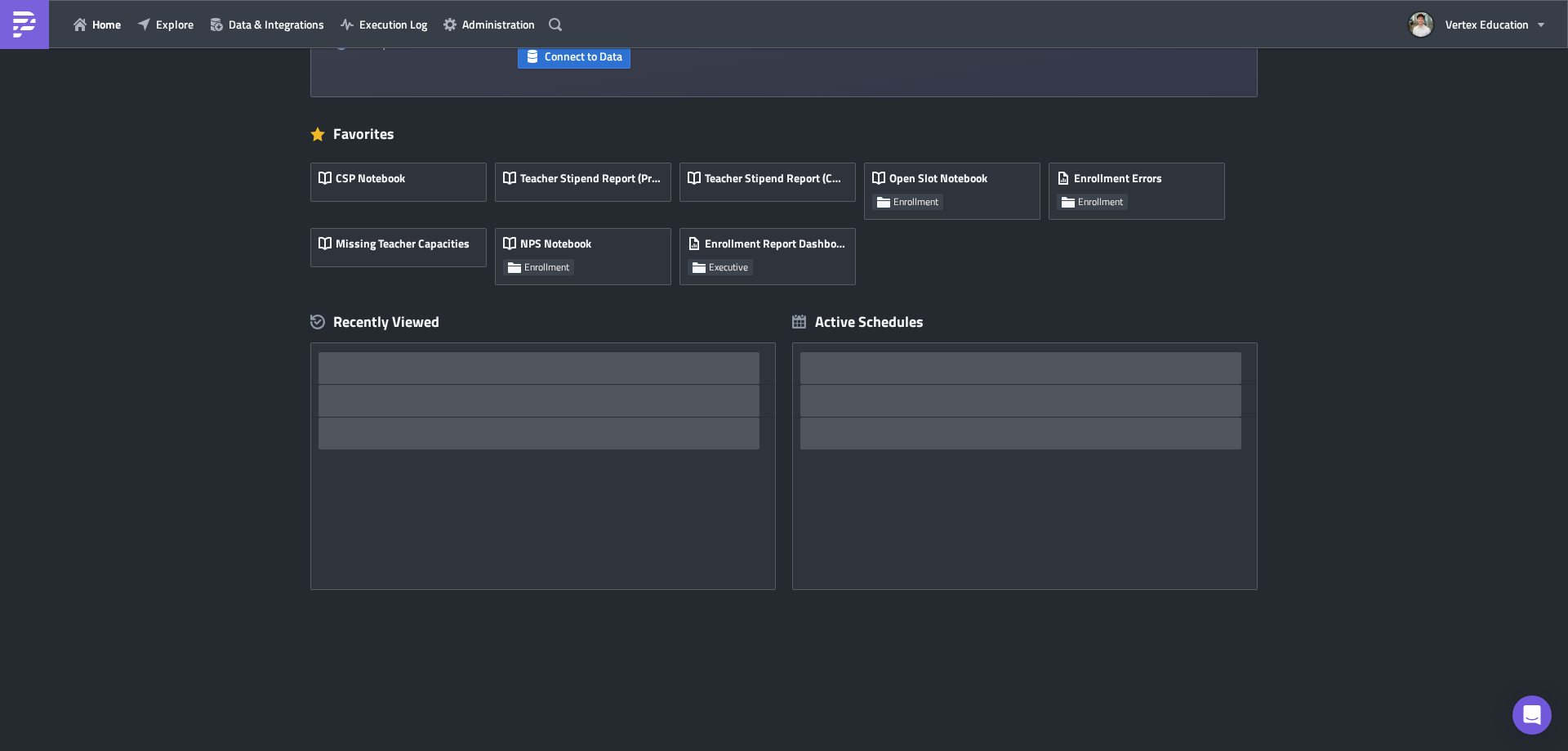
scroll to position [229, 0]
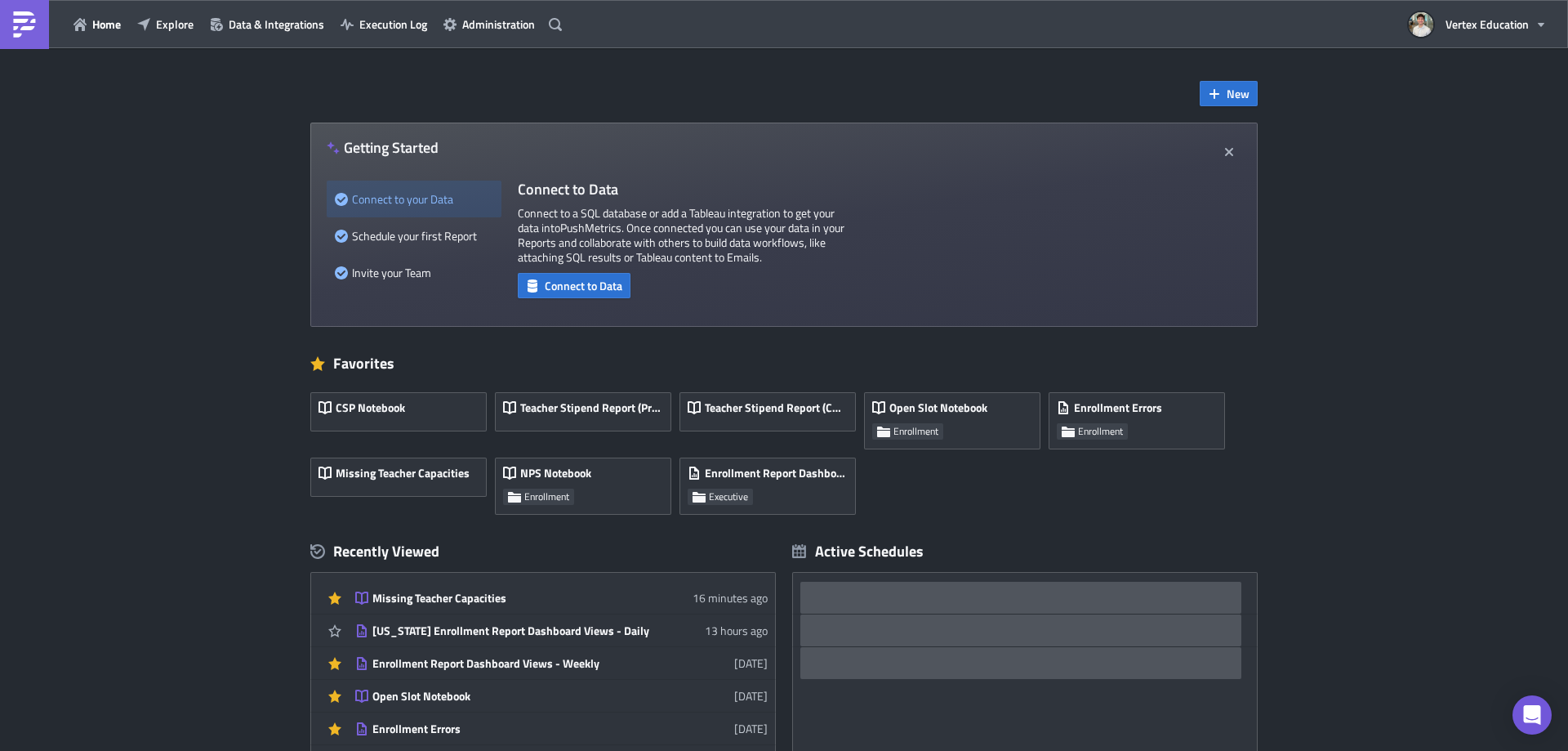
scroll to position [164, 0]
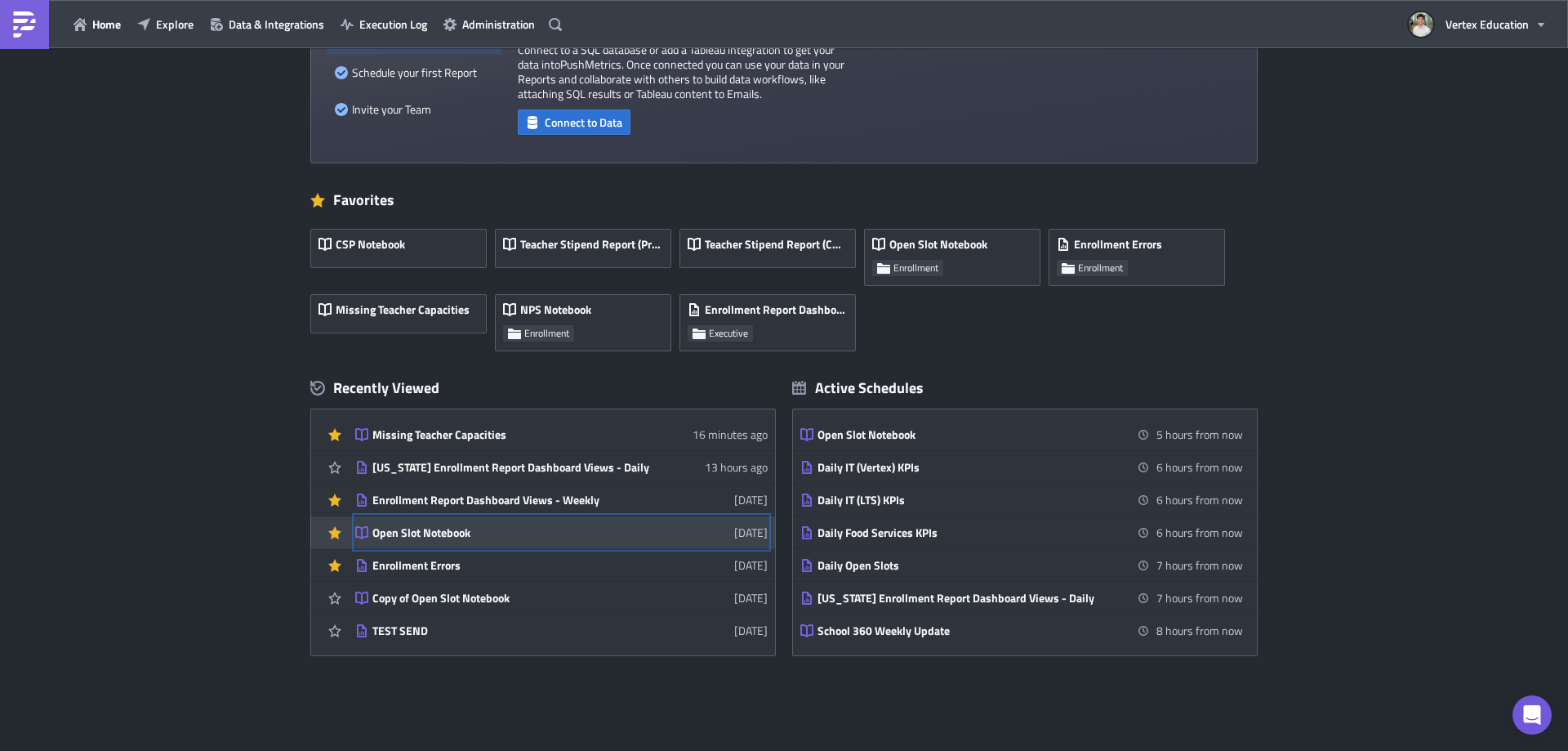
click at [450, 540] on div "Open Slot Notebook" at bounding box center [516, 533] width 286 height 15
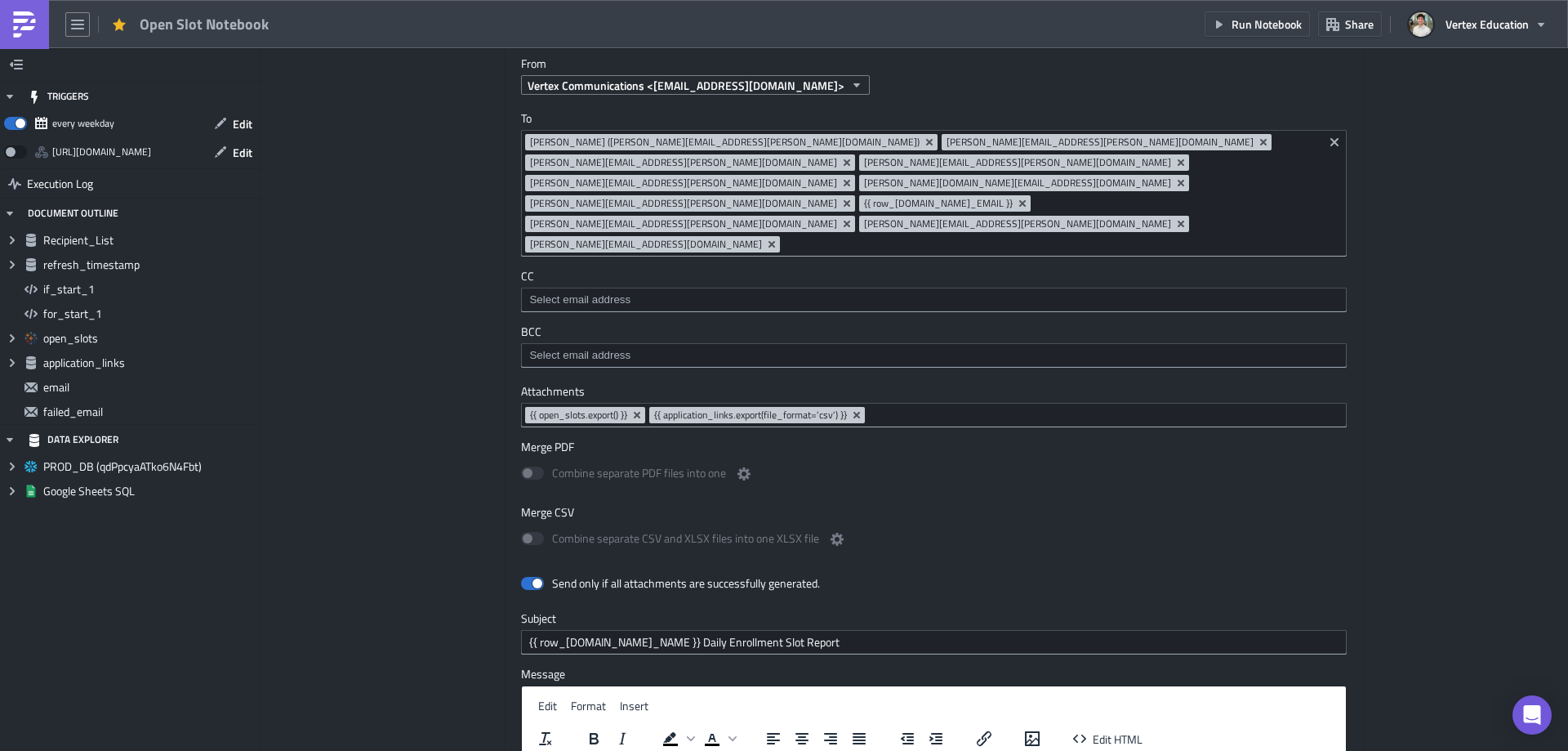
scroll to position [2070, 0]
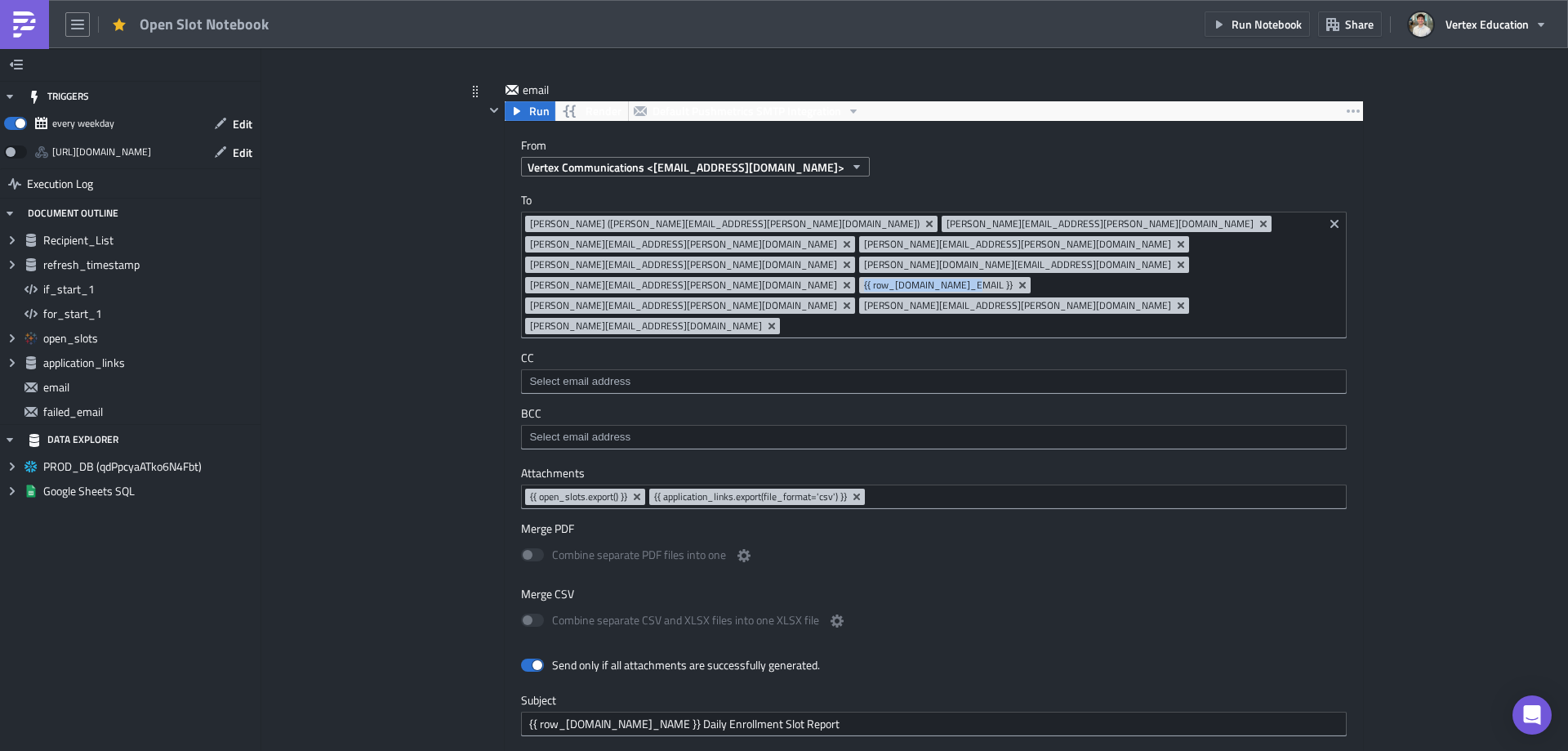
drag, startPoint x: 1048, startPoint y: 243, endPoint x: 1154, endPoint y: 244, distance: 106.0
click at [1030, 277] on span "{{ row_[DOMAIN_NAME]_EMAIL }}" at bounding box center [945, 285] width 172 height 16
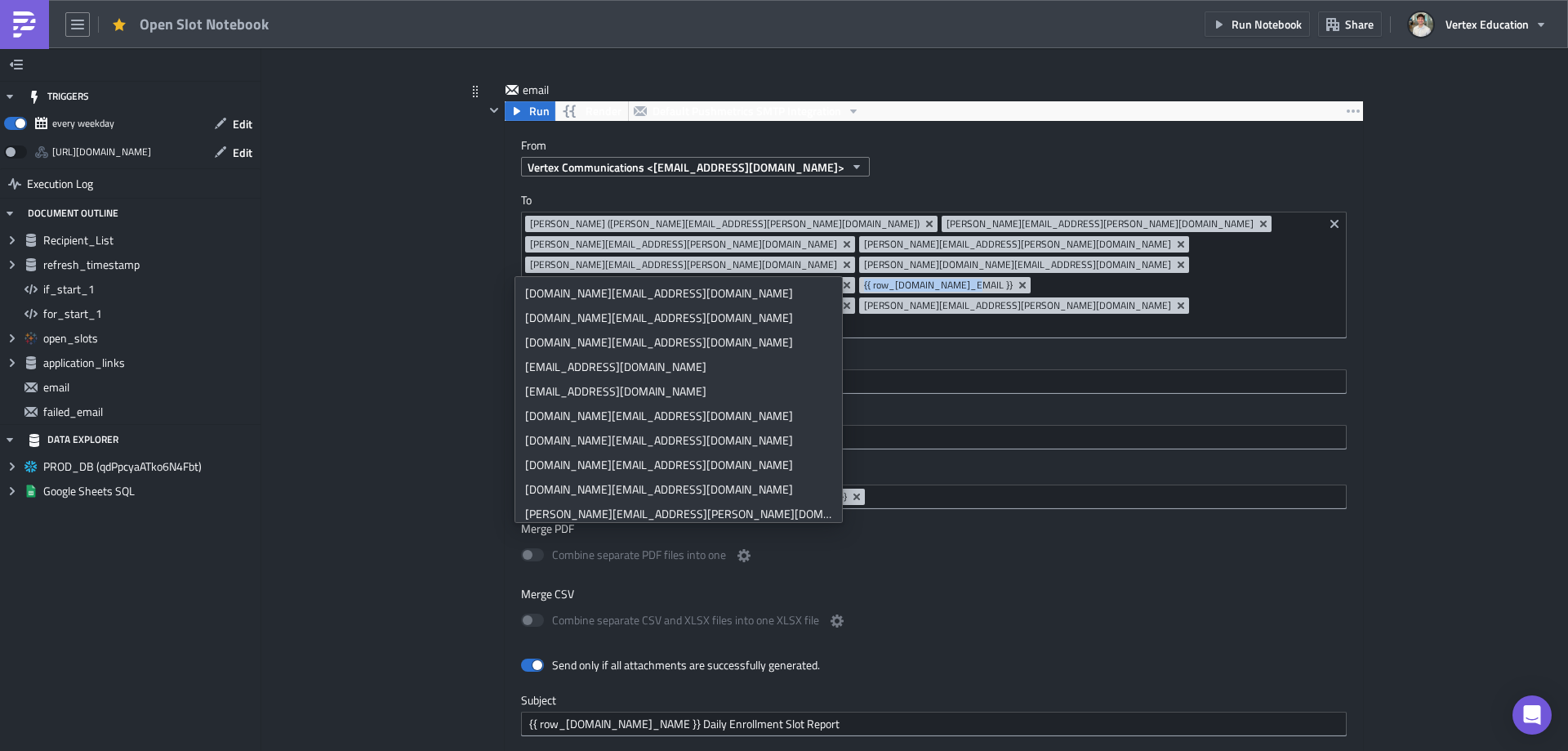
copy span "{{ row_[DOMAIN_NAME]_EMAIL }}"
drag, startPoint x: 1048, startPoint y: 244, endPoint x: 1154, endPoint y: 242, distance: 106.0
click at [1013, 279] on span "{{ row_[DOMAIN_NAME]_EMAIL }}" at bounding box center [938, 285] width 149 height 13
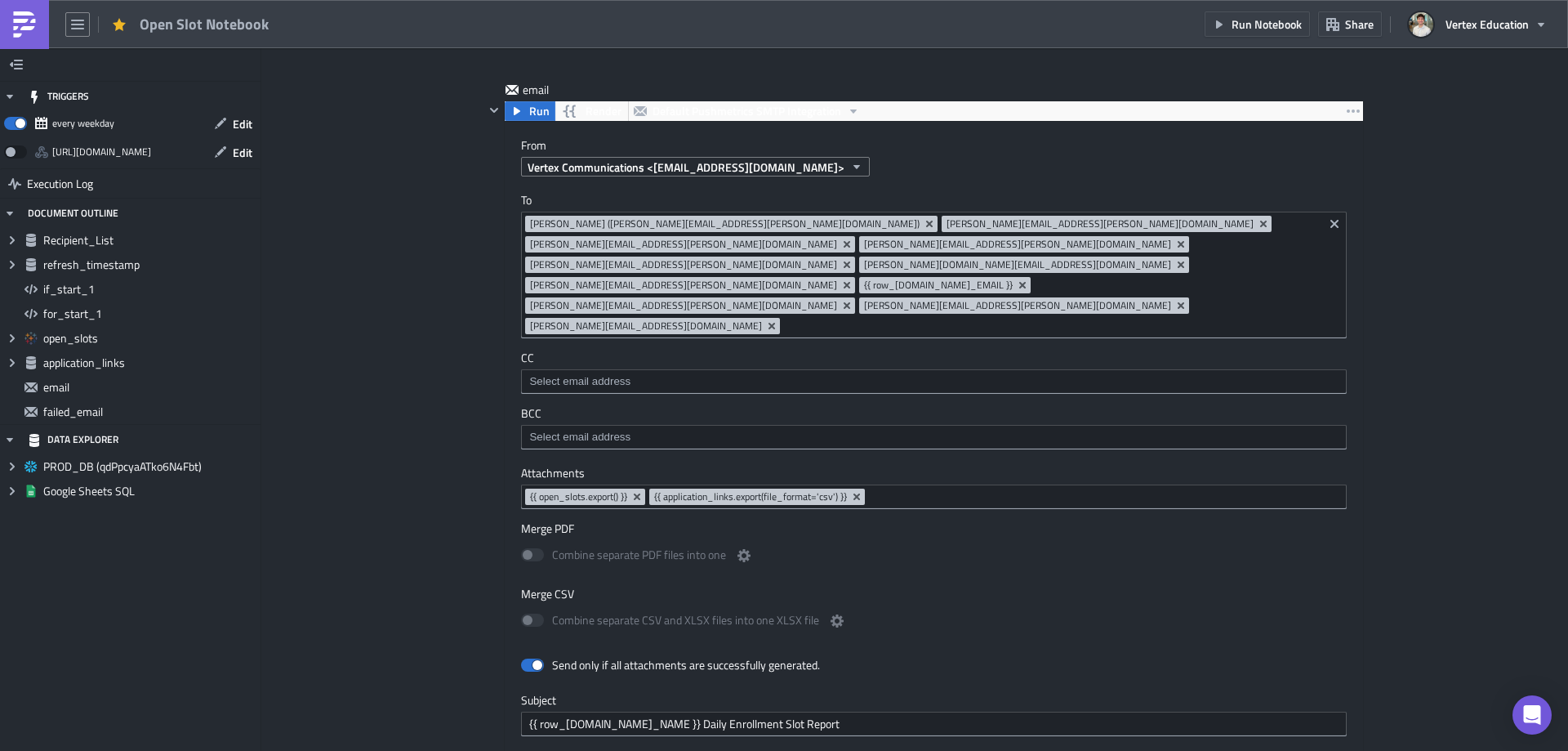
click at [1474, 286] on div "Add Image Enrollment Execution Log Open Slot Notebook Recipient_List Run Render…" at bounding box center [914, 173] width 1307 height 4389
